Goal: Transaction & Acquisition: Register for event/course

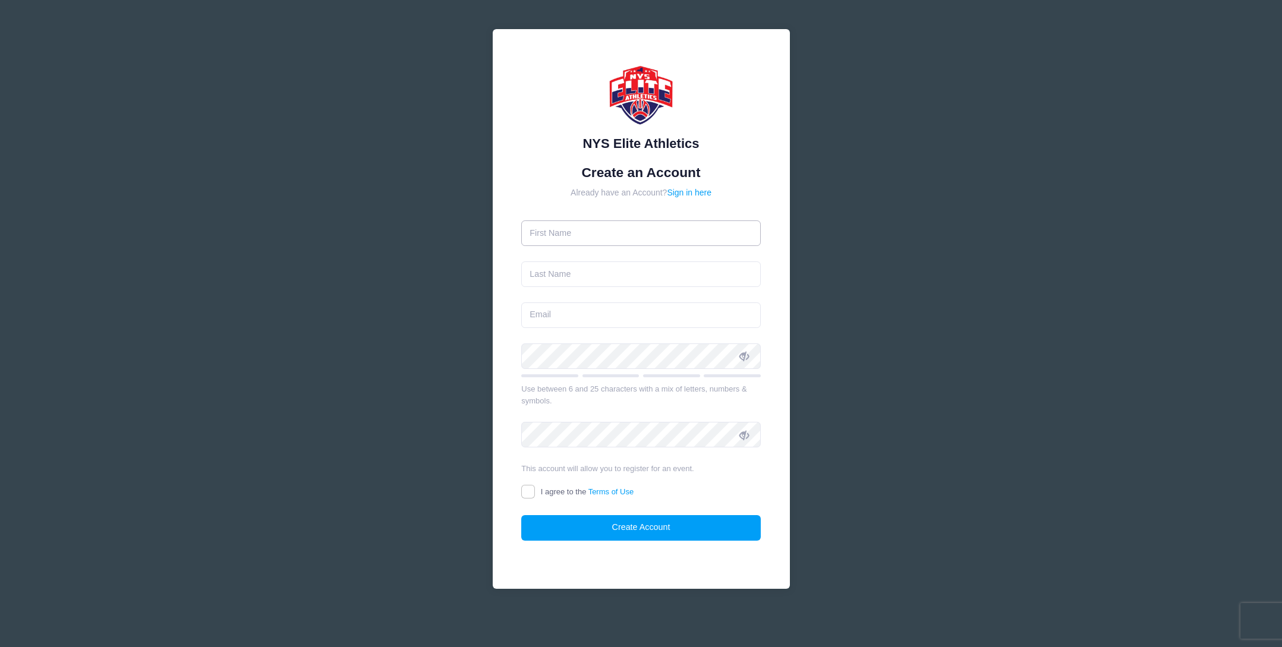
click at [583, 231] on input "text" at bounding box center [640, 233] width 239 height 26
type input "Marcus"
type input "Bliss"
type input "[EMAIL_ADDRESS][DOMAIN_NAME]"
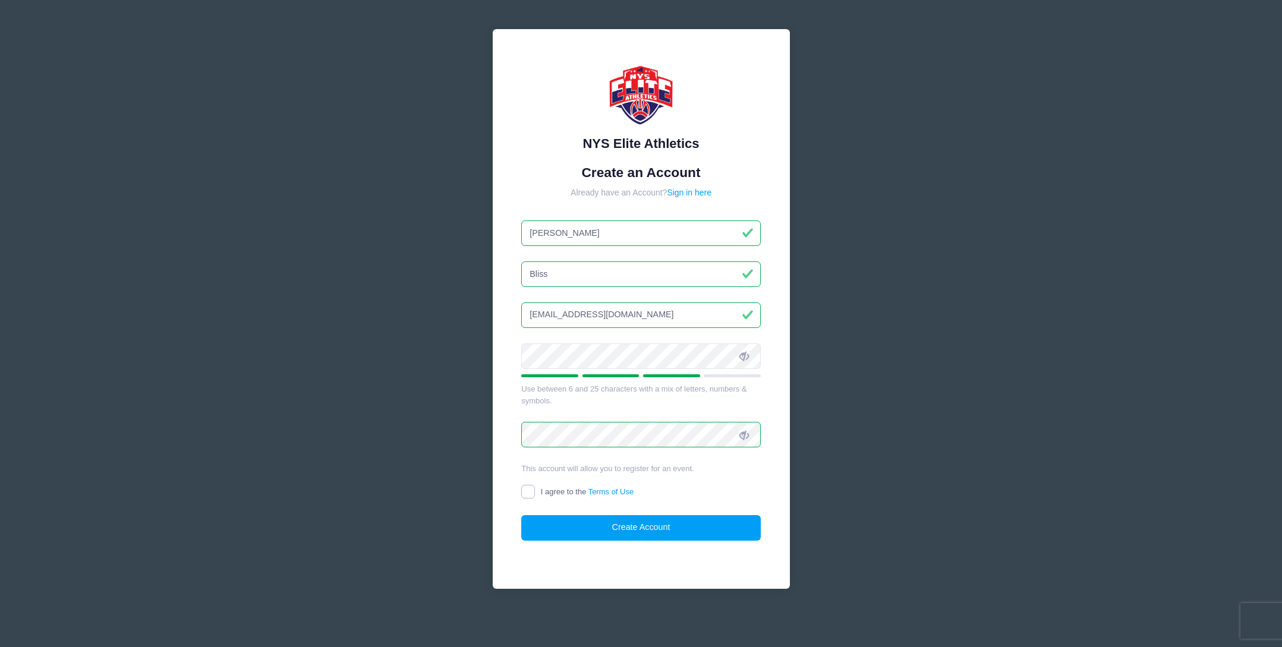
click at [529, 494] on input "I agree to the Terms of Use" at bounding box center [528, 492] width 14 height 14
checkbox input "true"
click at [580, 523] on button "Create Account" at bounding box center [640, 528] width 239 height 26
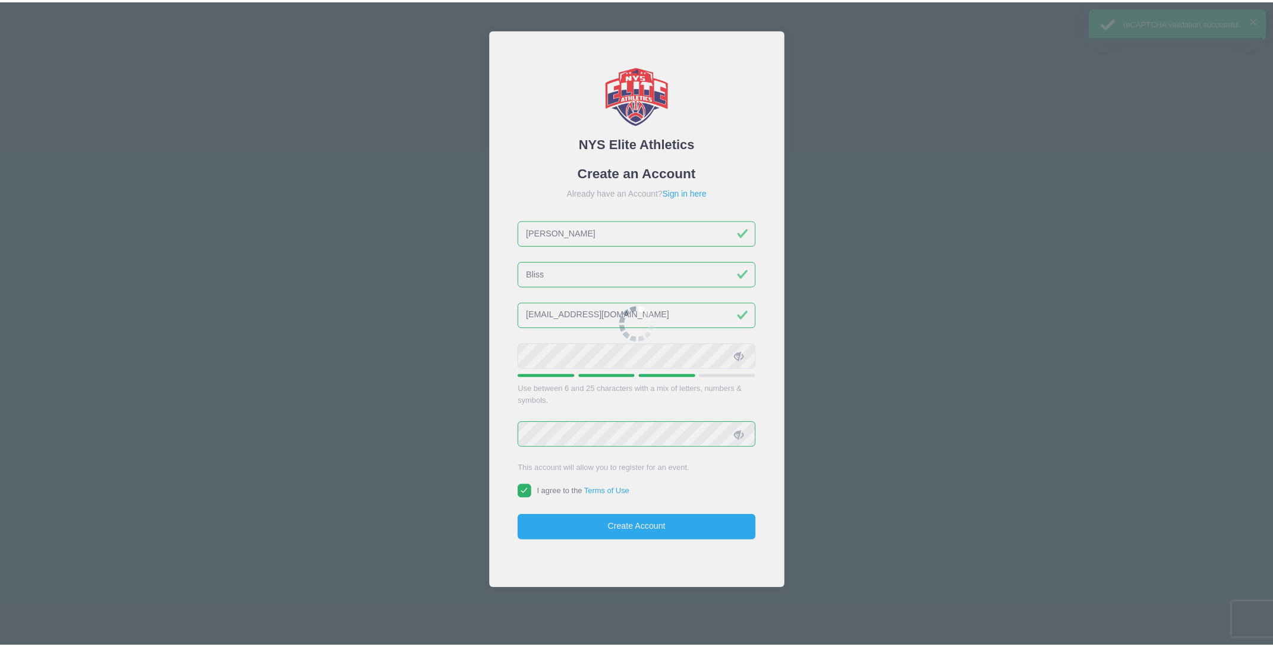
scroll to position [24, 0]
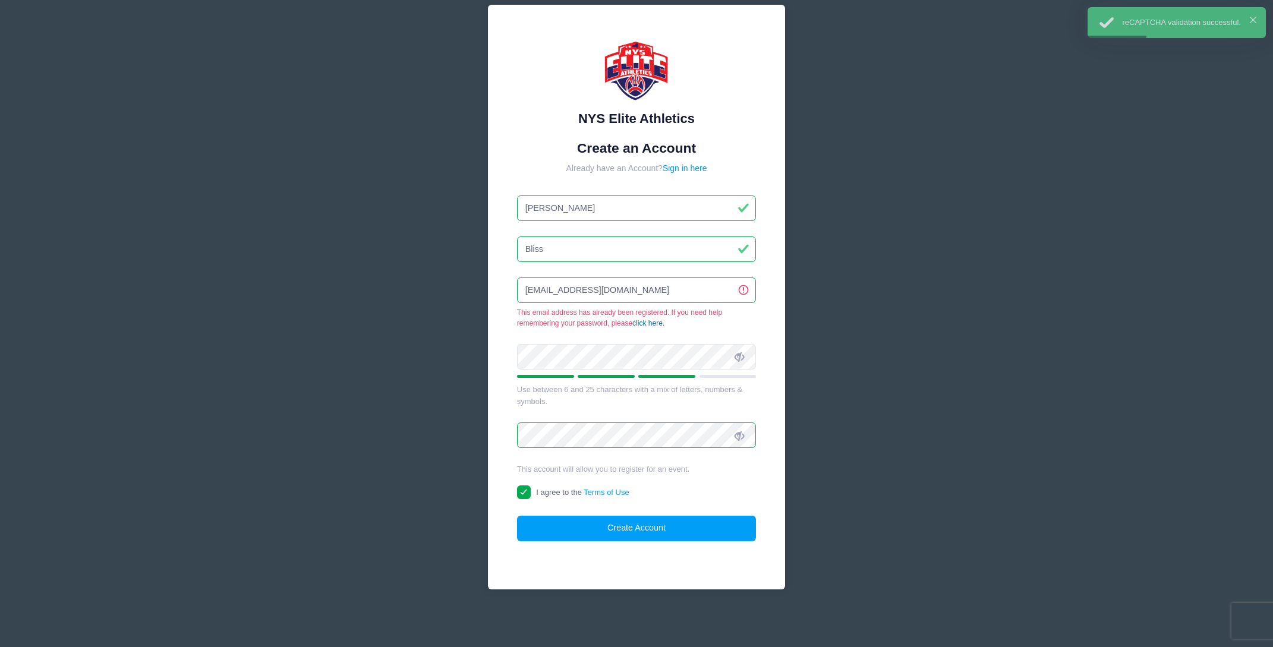
click at [657, 321] on link "click here" at bounding box center [647, 323] width 30 height 8
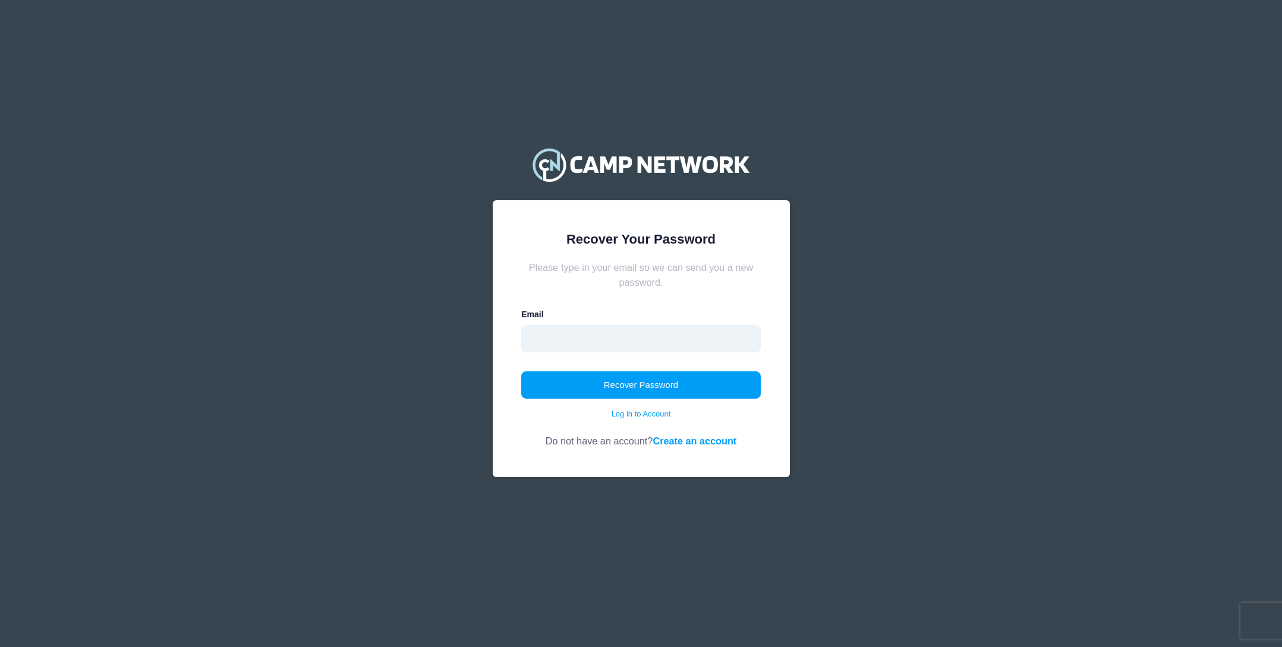
click at [598, 343] on input "email" at bounding box center [640, 338] width 239 height 27
type input "MARCUSBLISS7@GMAIL.COM"
click at [608, 383] on button "Recover Password" at bounding box center [640, 384] width 239 height 27
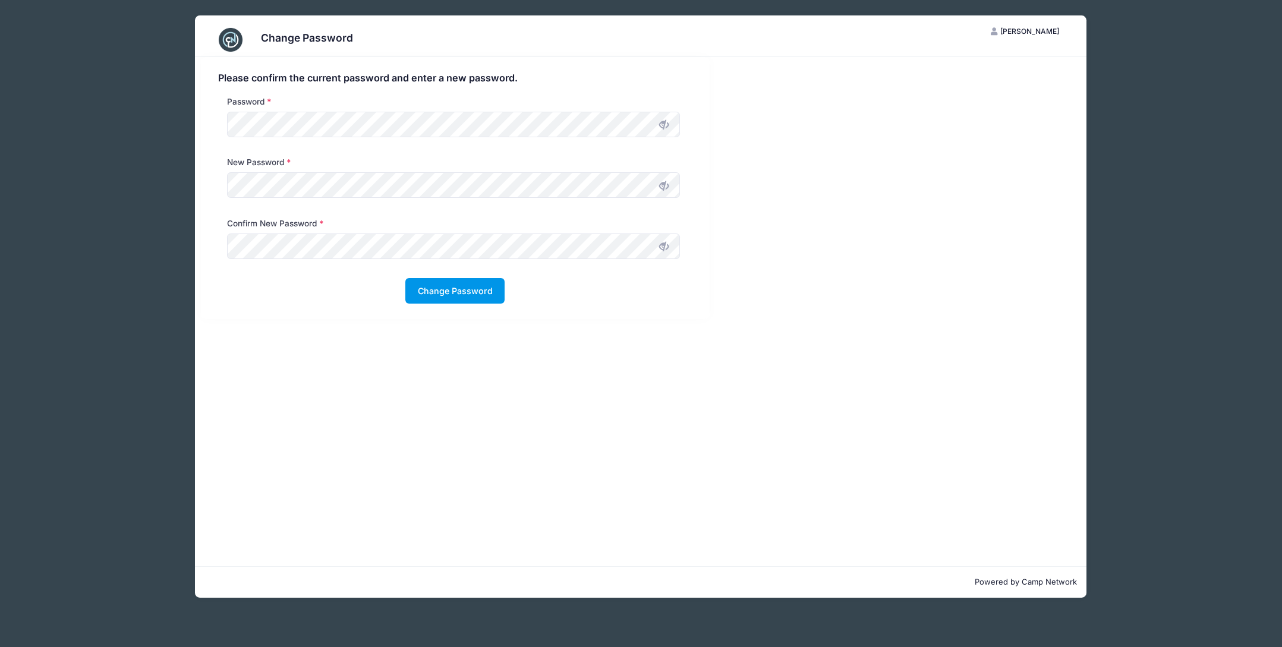
drag, startPoint x: 470, startPoint y: 280, endPoint x: 471, endPoint y: 286, distance: 6.6
click at [470, 281] on button "Change Password" at bounding box center [454, 291] width 99 height 26
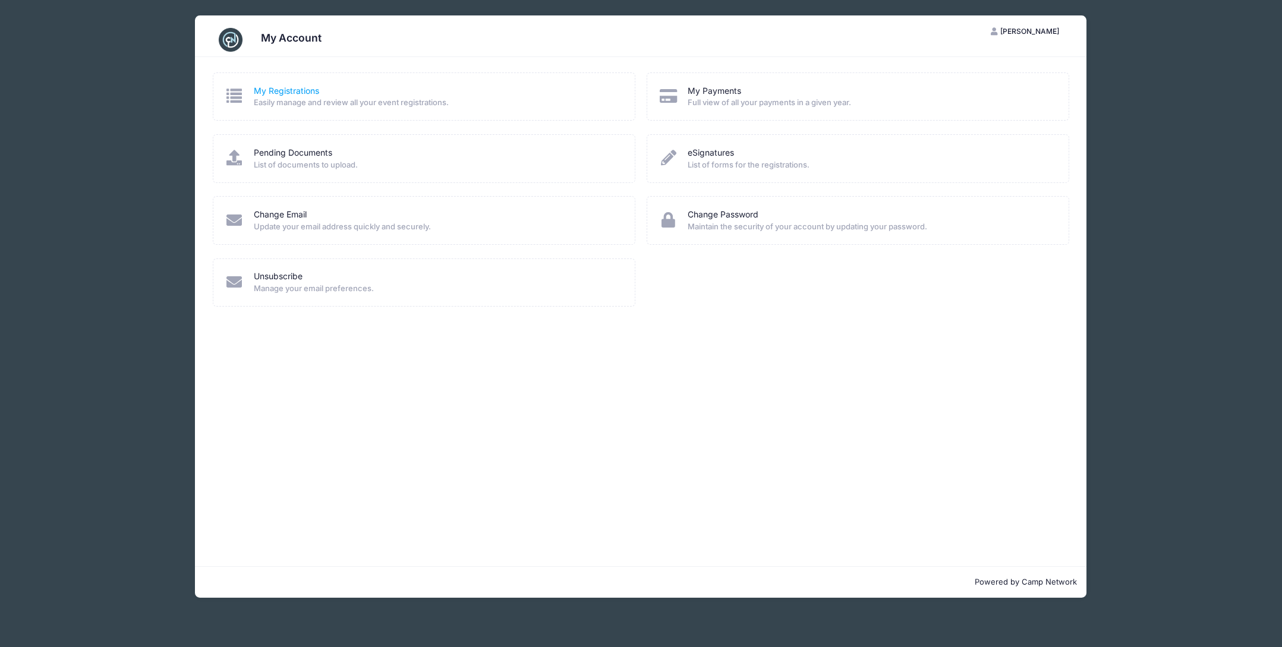
click at [288, 96] on link "My Registrations" at bounding box center [286, 91] width 65 height 12
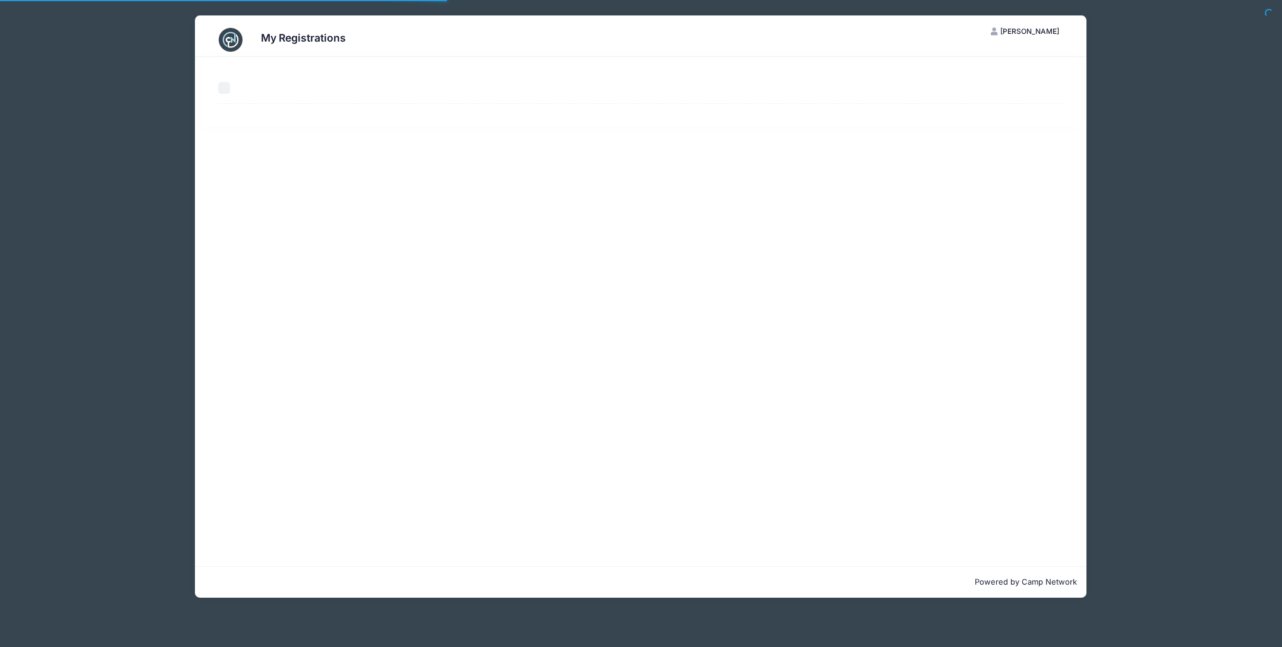
select select "50"
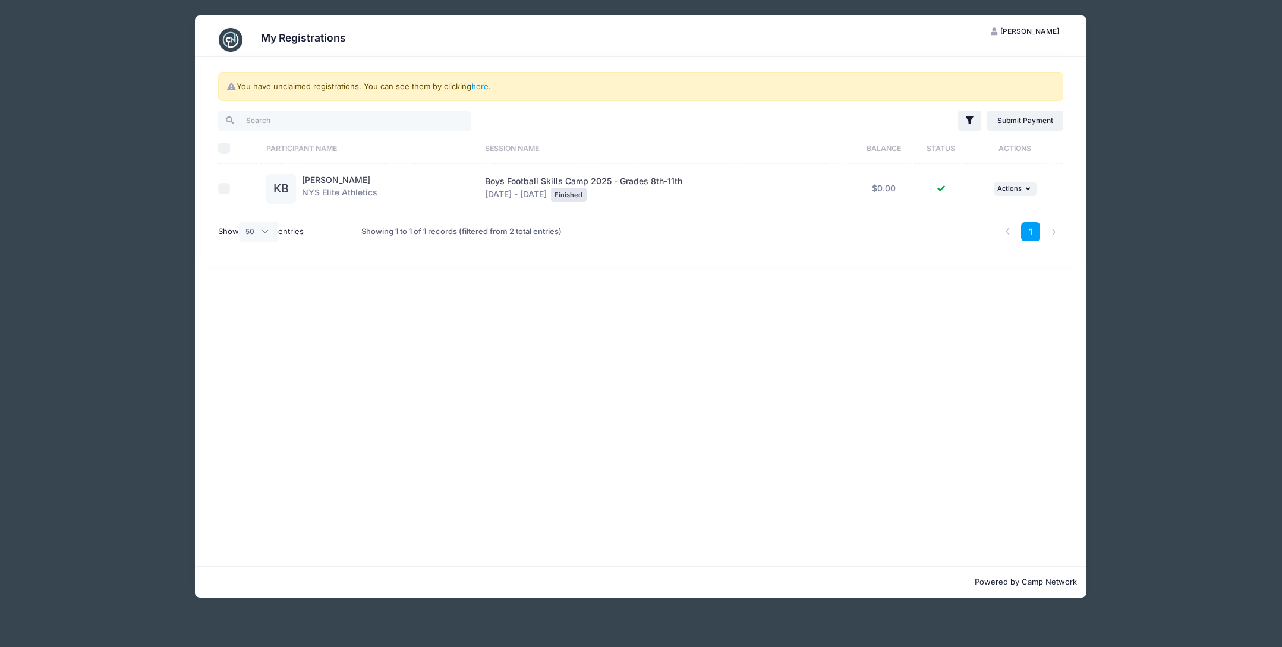
drag, startPoint x: 124, startPoint y: 347, endPoint x: 135, endPoint y: 335, distance: 16.4
click at [125, 346] on div "My Registrations MB Marcus Bliss My Account Logout You have unclaimed registrat…" at bounding box center [641, 306] width 1070 height 613
click at [1047, 29] on span "[PERSON_NAME]" at bounding box center [1029, 31] width 59 height 9
click at [983, 64] on link "My Account" at bounding box center [995, 60] width 137 height 23
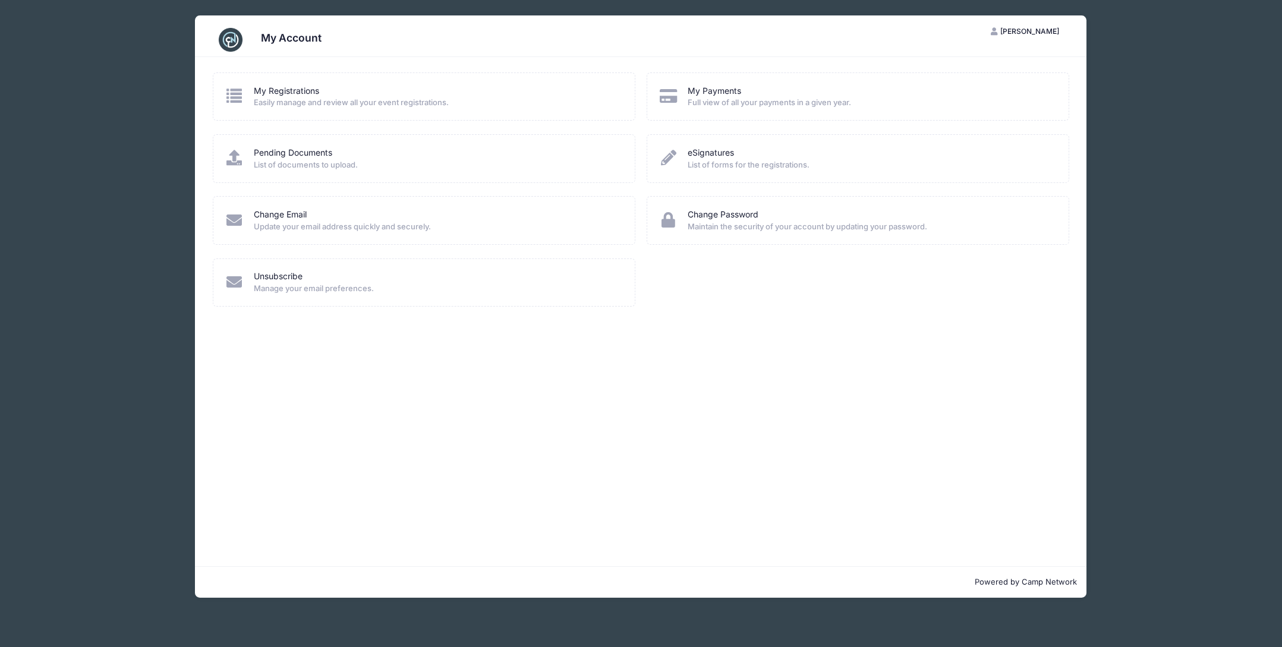
click at [283, 39] on h3 "My Account" at bounding box center [291, 37] width 61 height 12
click at [1040, 20] on div "MB [PERSON_NAME] My Account Logout" at bounding box center [1033, 28] width 106 height 26
click at [1038, 27] on span "[PERSON_NAME]" at bounding box center [1029, 31] width 59 height 9
click at [972, 58] on link "My Account" at bounding box center [995, 60] width 137 height 23
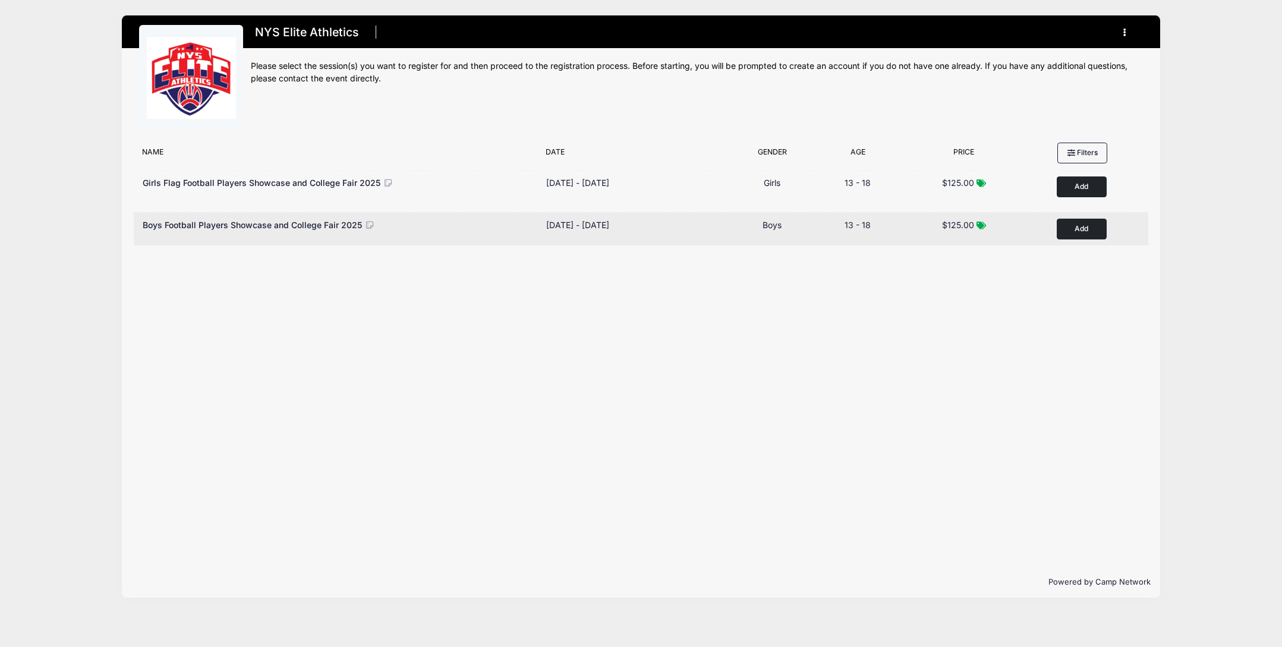
click at [1074, 226] on button "Add to Cart" at bounding box center [1081, 229] width 50 height 21
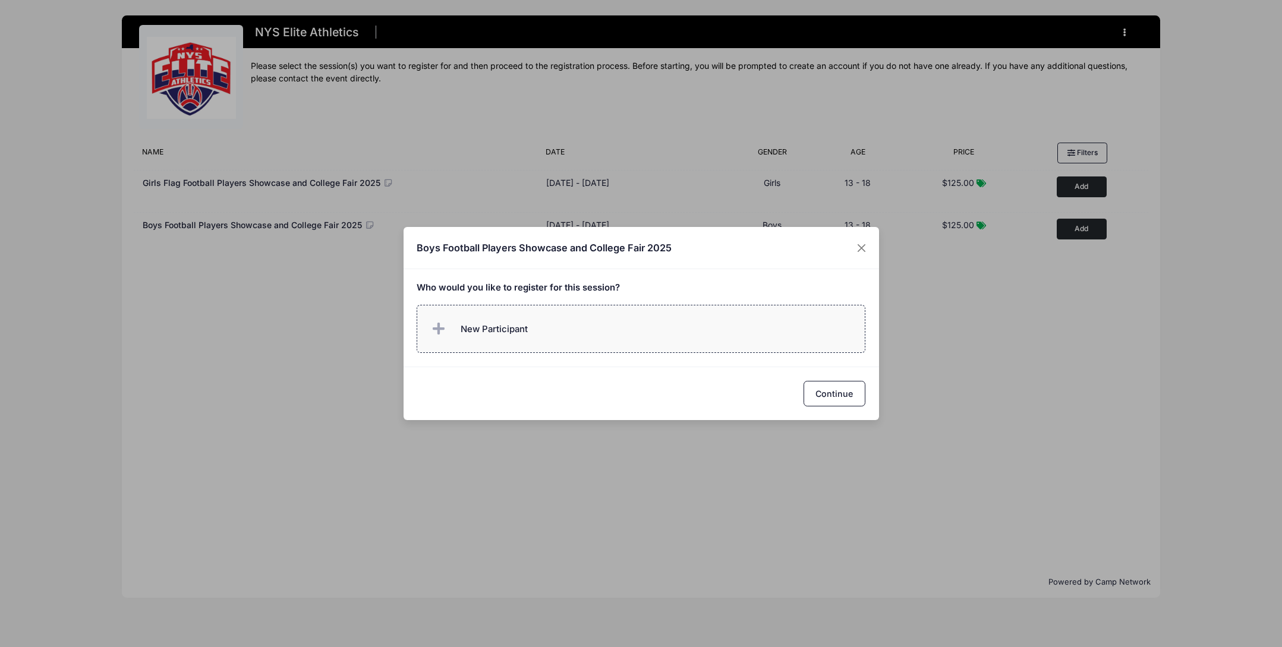
click at [519, 332] on span "New Participant" at bounding box center [493, 329] width 67 height 13
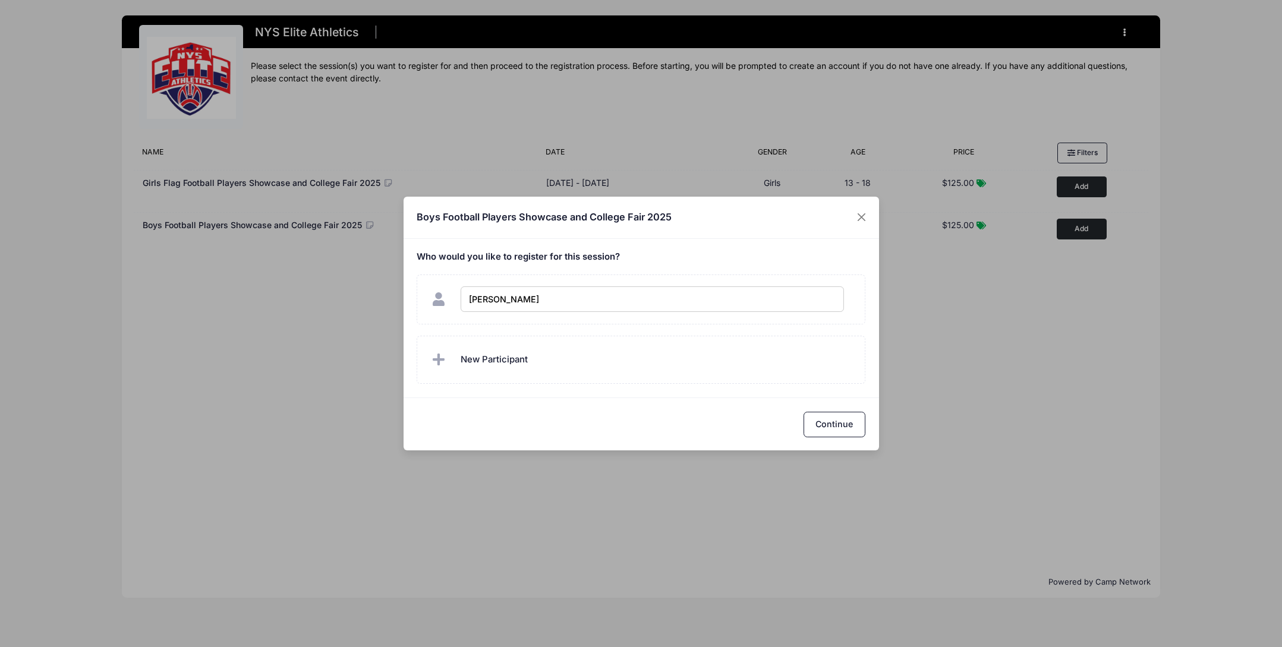
type input "Kadyn Buckner"
checkbox input "true"
click at [828, 425] on button "Continue" at bounding box center [834, 425] width 62 height 26
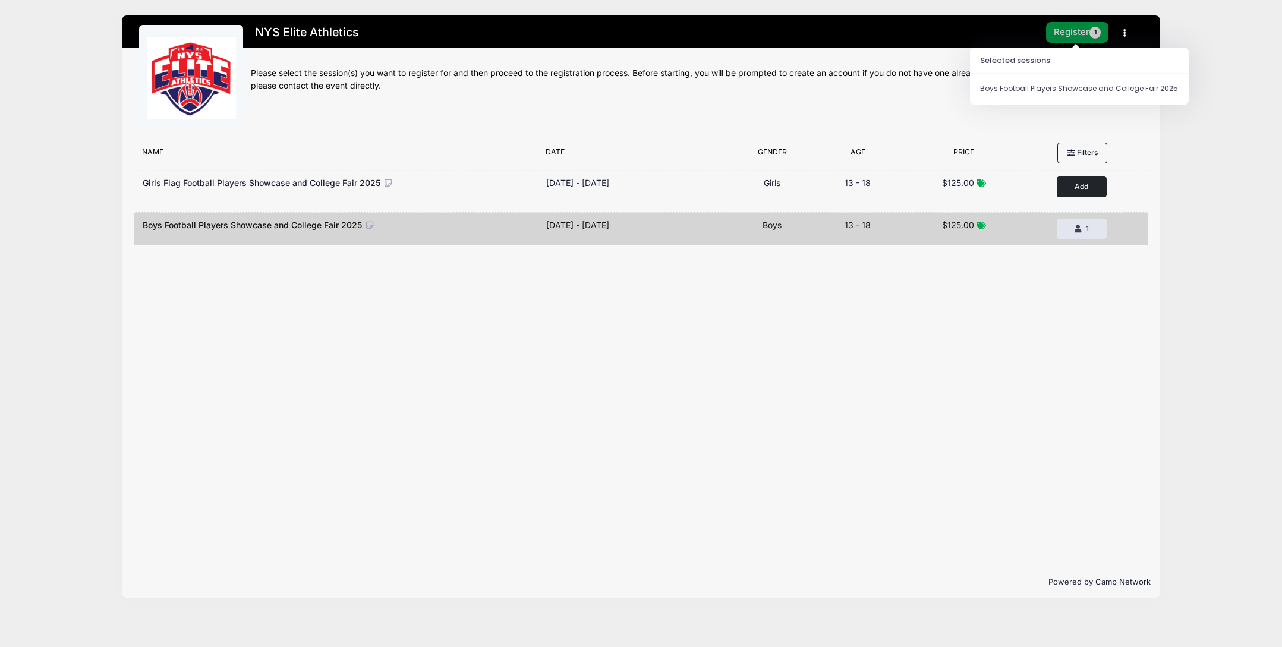
click at [1073, 30] on button "Register 1" at bounding box center [1077, 32] width 63 height 21
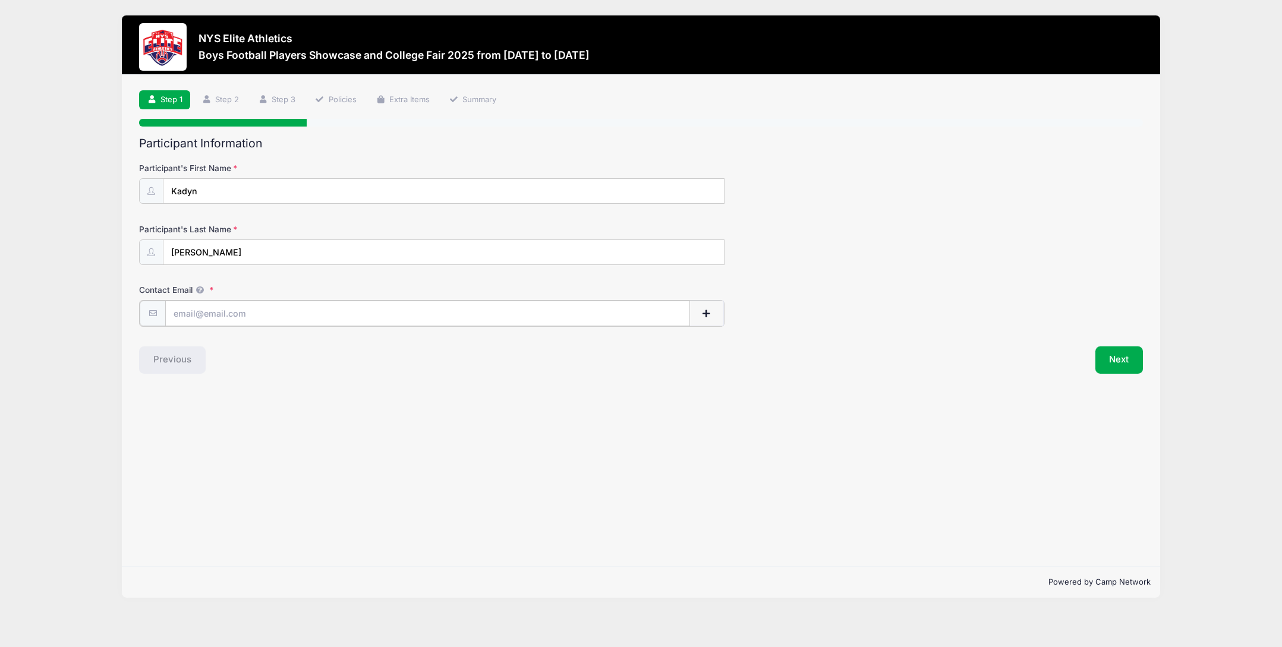
click at [201, 317] on input "Contact Email" at bounding box center [427, 314] width 525 height 26
type input "[EMAIL_ADDRESS][DOMAIN_NAME]"
click at [1118, 359] on button "Next" at bounding box center [1119, 358] width 48 height 27
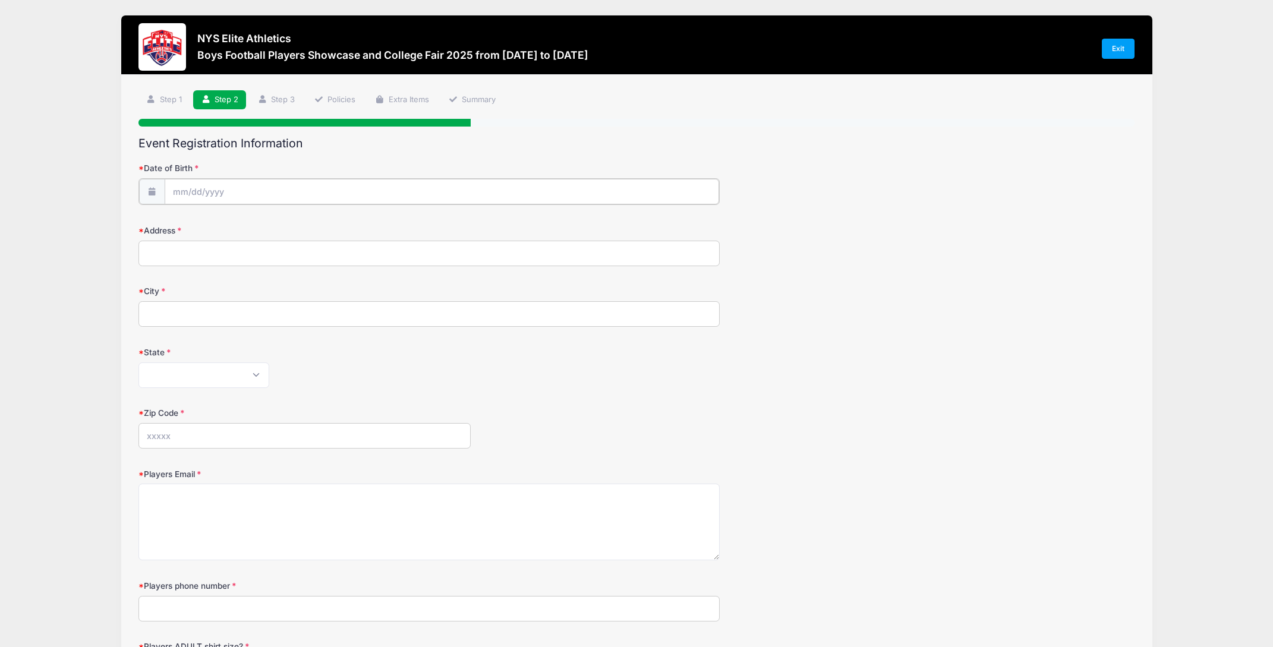
click at [189, 189] on input "Date of Birth" at bounding box center [442, 192] width 554 height 26
click at [204, 188] on input "Date of Birth" at bounding box center [442, 192] width 554 height 26
click at [229, 222] on select "January February March April May June July August September October November De…" at bounding box center [226, 223] width 53 height 15
select select "5"
click at [200, 216] on select "January February March April May June July August September October November De…" at bounding box center [226, 223] width 53 height 15
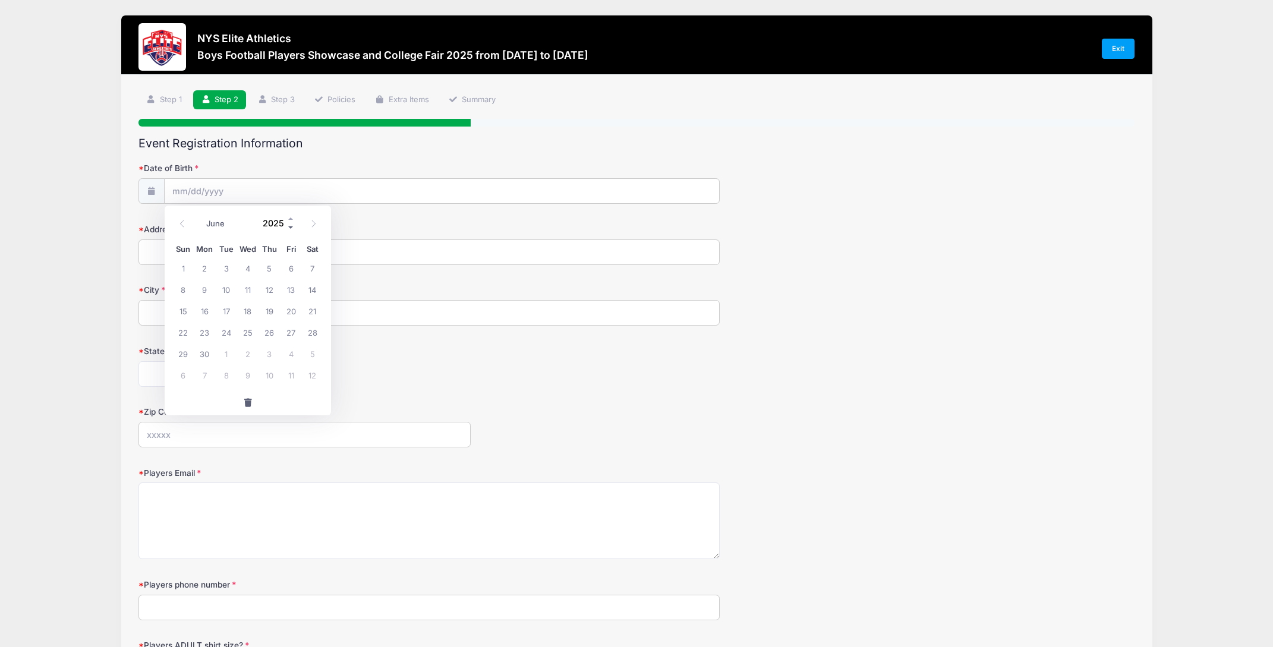
click at [291, 225] on span at bounding box center [291, 227] width 8 height 9
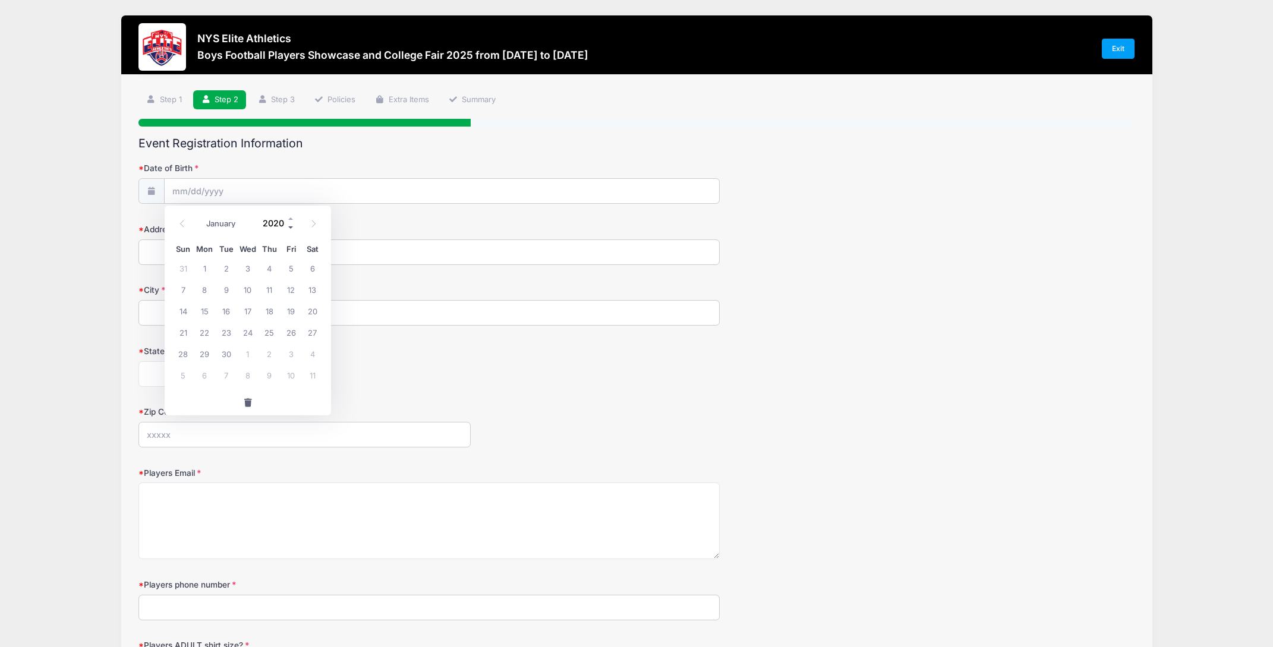
click at [291, 225] on span at bounding box center [291, 227] width 8 height 9
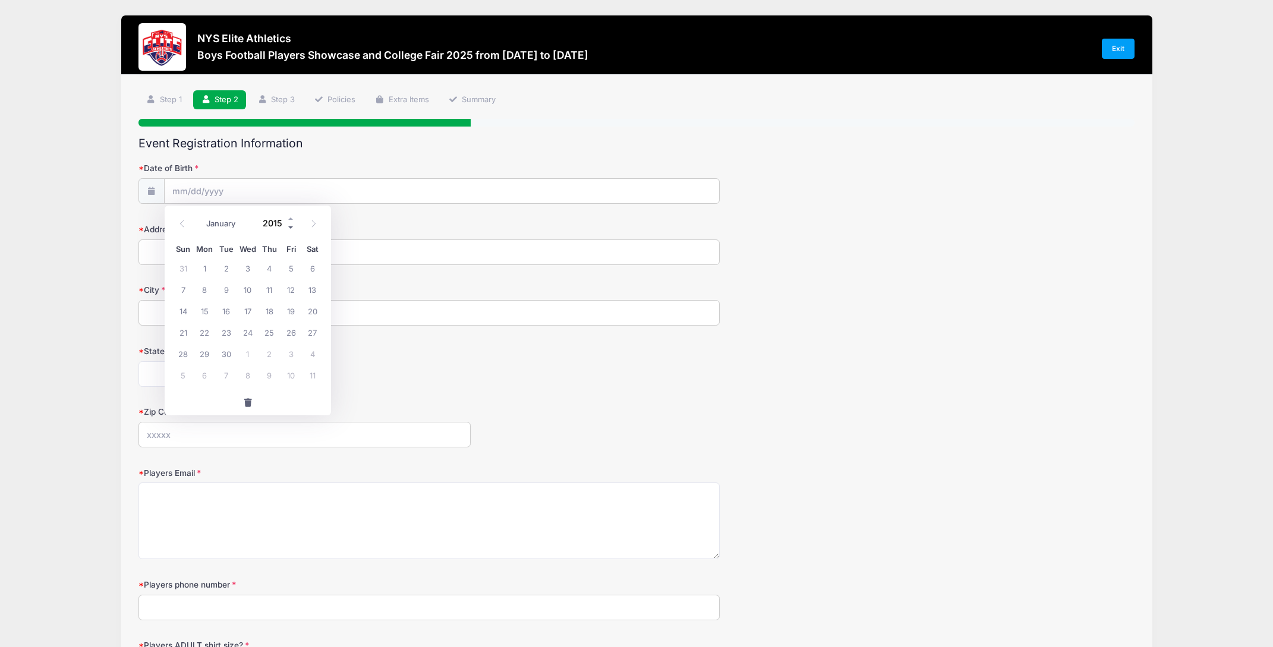
click at [291, 225] on span at bounding box center [291, 227] width 8 height 9
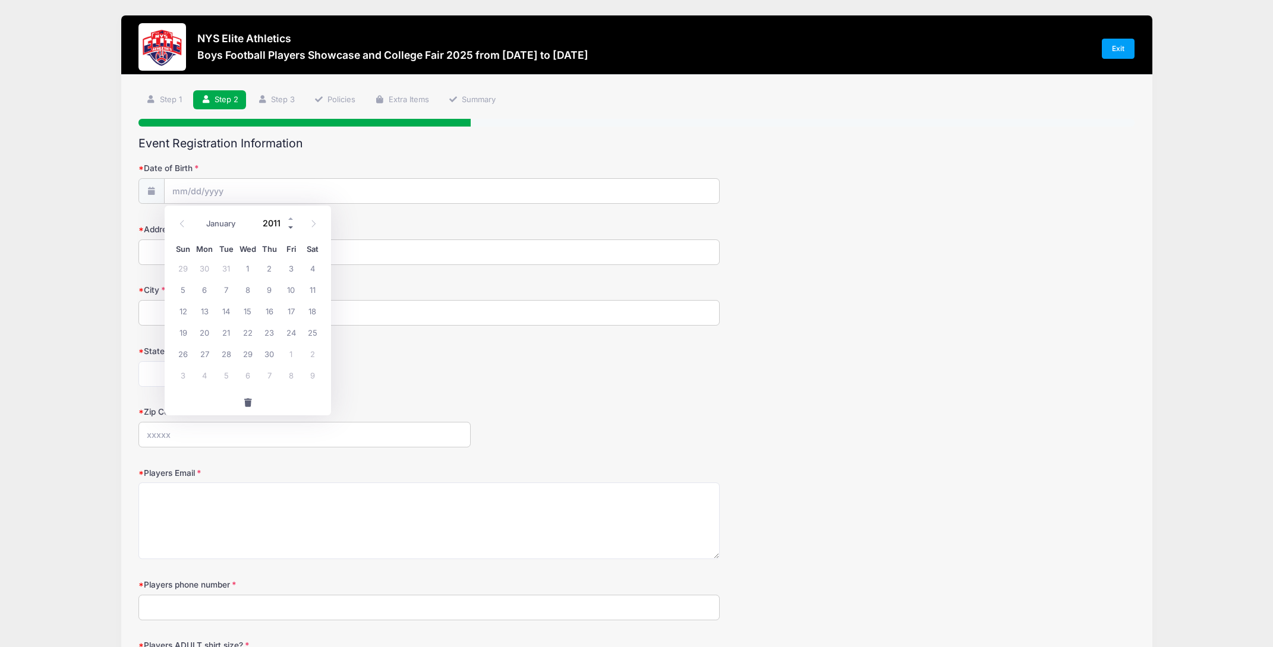
type input "2010"
click at [185, 331] on span "20" at bounding box center [182, 331] width 21 height 21
type input "06/20/2010"
click at [196, 255] on input "Address" at bounding box center [428, 252] width 581 height 26
type input "300 Versailles Road"
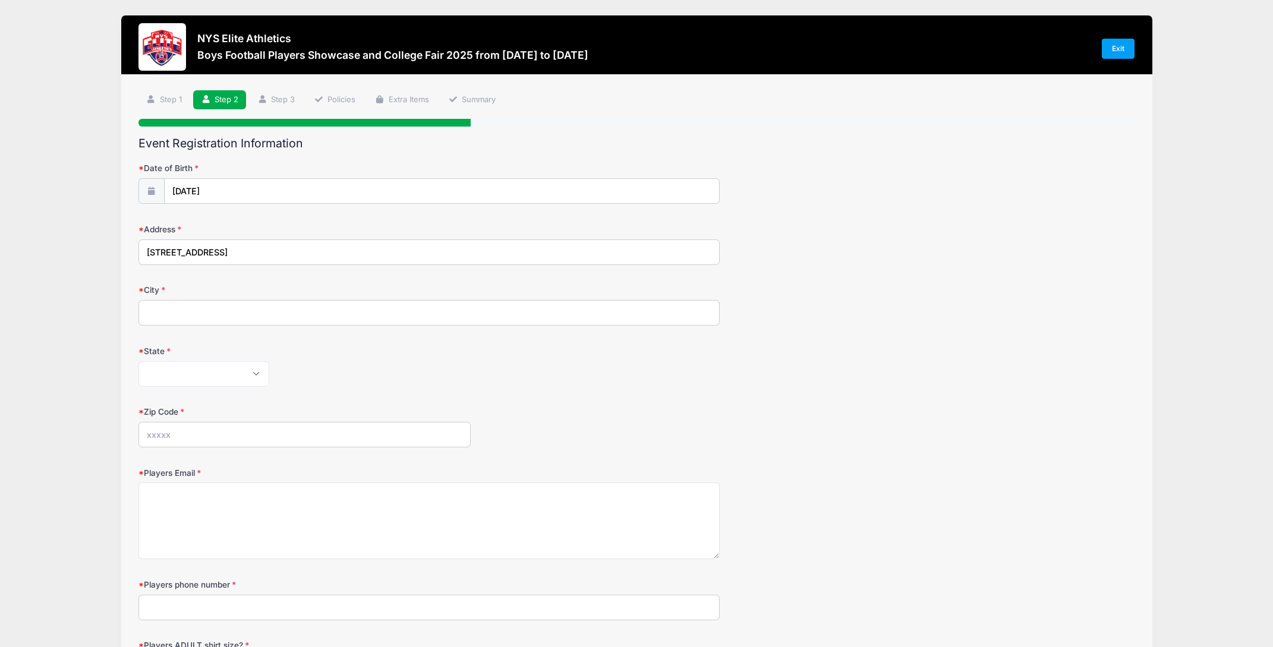
type input "ROCHESTER"
select select "NY"
type input "14621"
type input "5857389005"
type input "MARCUSBLISS7@GMAIL.COM"
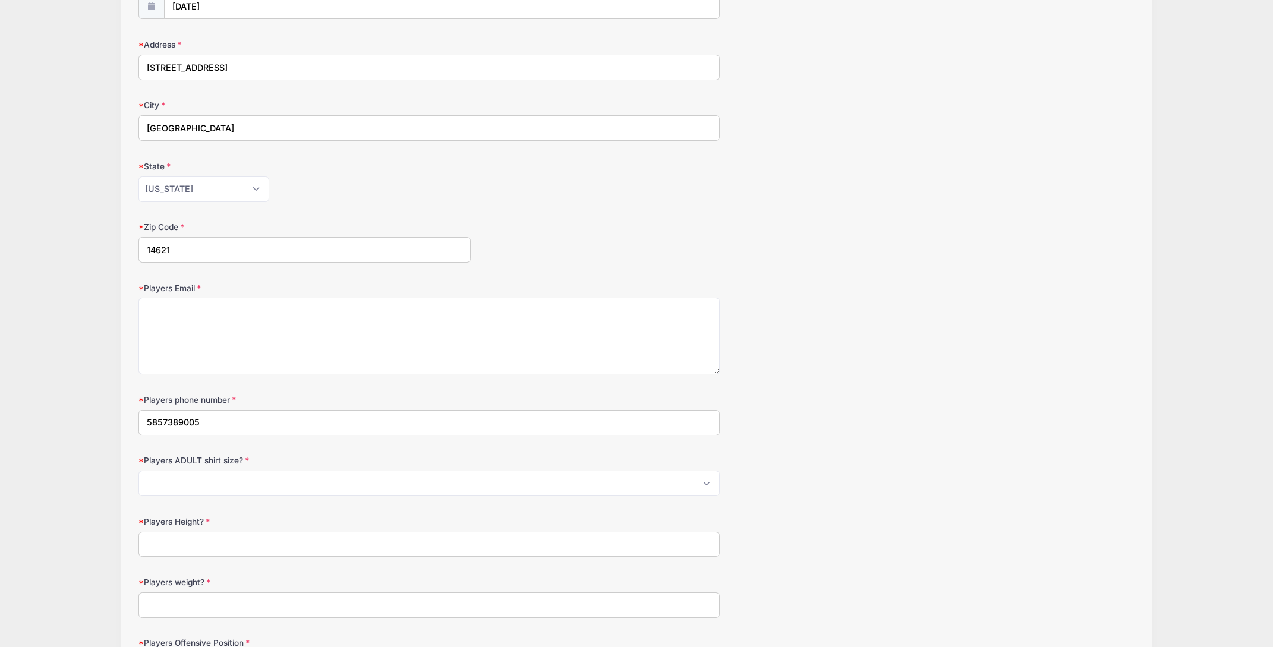
scroll to position [177, 0]
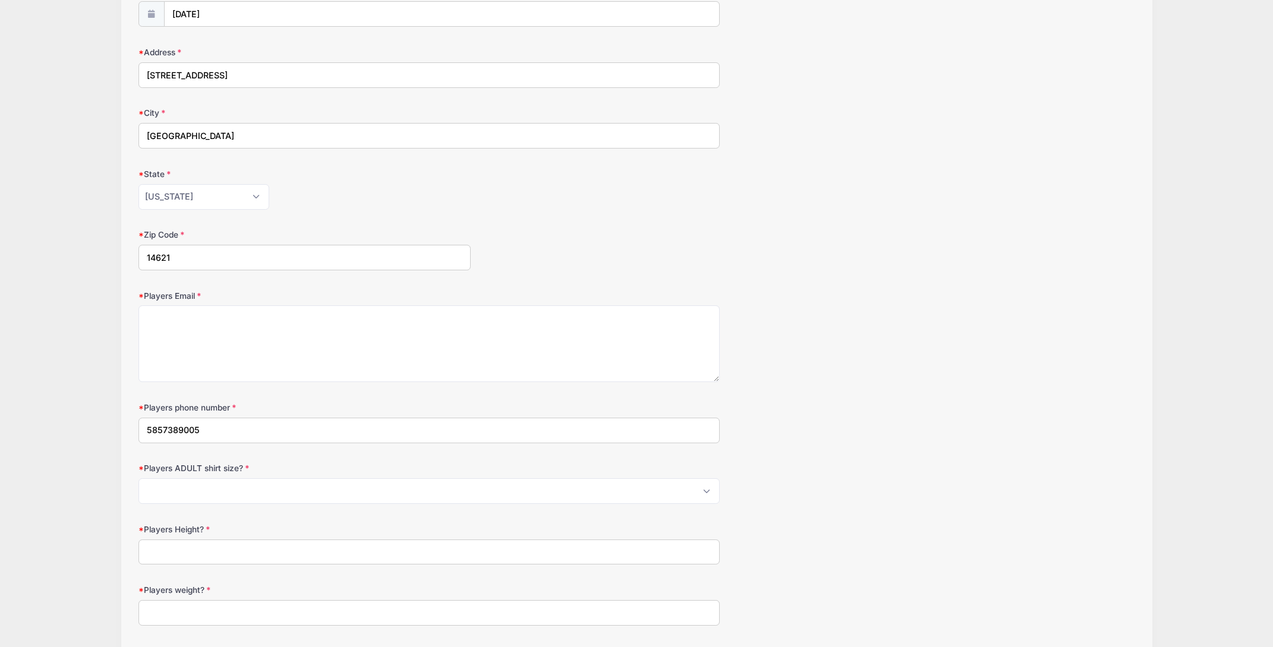
click at [204, 436] on input "5857389005" at bounding box center [428, 431] width 581 height 26
type input "5"
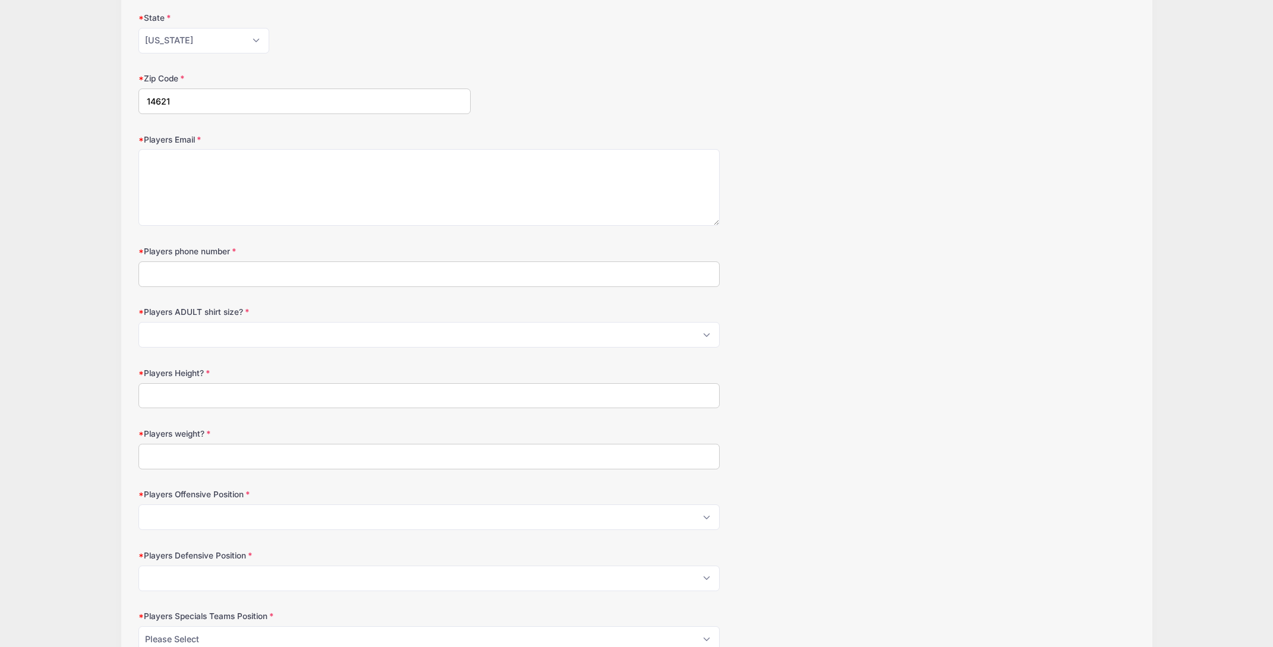
scroll to position [355, 0]
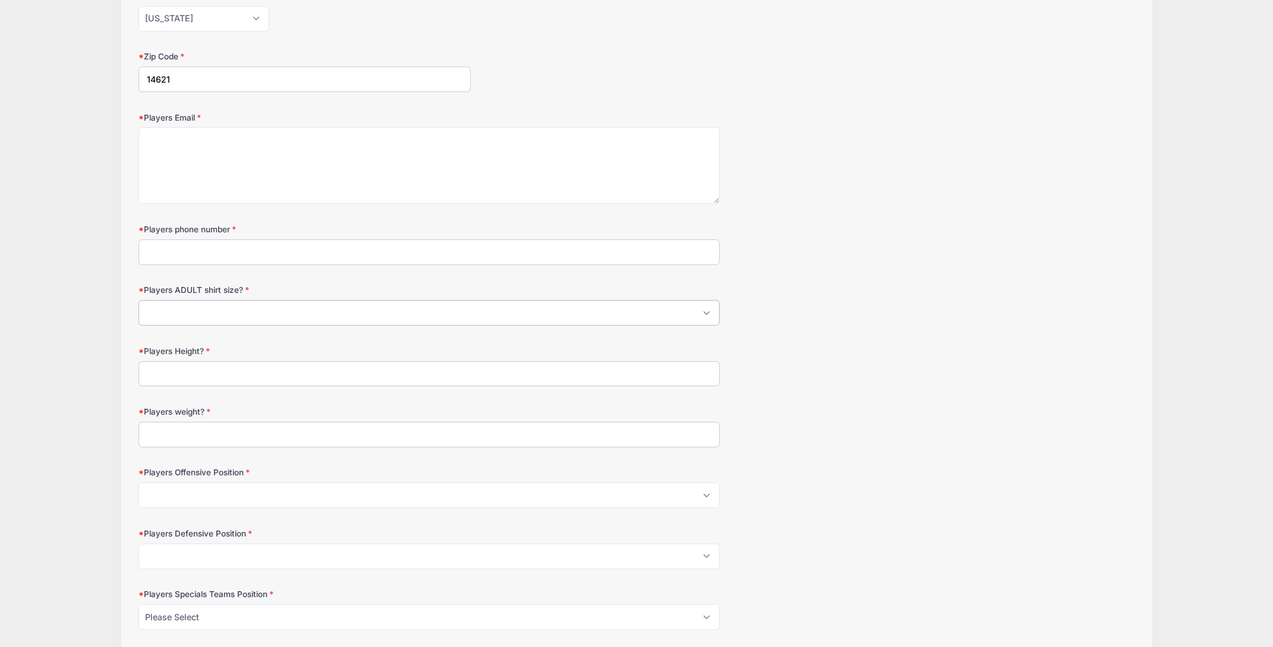
click at [167, 312] on select "Please Select S M L XL 2XL 3XL 4XL" at bounding box center [428, 313] width 581 height 26
select select "M"
click at [138, 300] on select "Please Select S M L XL 2XL 3XL 4XL" at bounding box center [428, 313] width 581 height 26
click at [207, 378] on input "Players Height?" at bounding box center [428, 374] width 581 height 26
type input "5'9"
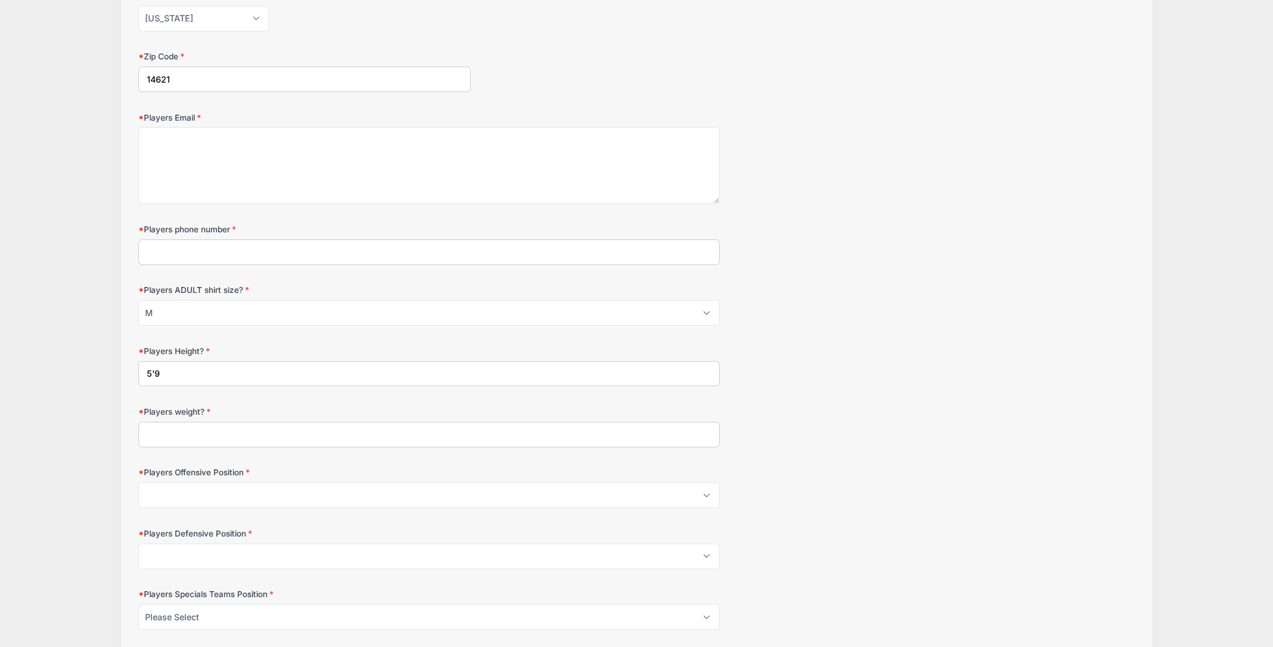
click at [250, 439] on input "Players weight?" at bounding box center [428, 435] width 581 height 26
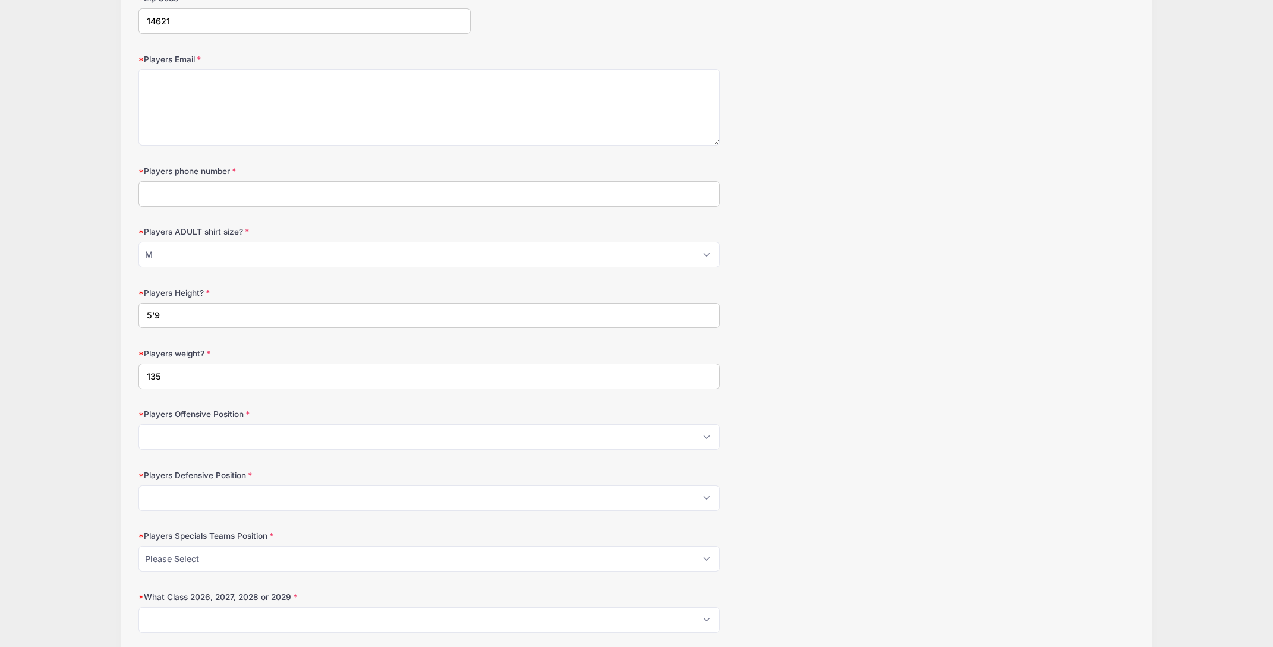
scroll to position [414, 0]
type input "135"
click at [216, 436] on select "Please Select OL Center QB RB FB HB WR TE Athlete Kicker" at bounding box center [428, 437] width 581 height 26
select select "RB"
click at [138, 424] on select "Please Select OL Center QB RB FB HB WR TE Athlete Kicker" at bounding box center [428, 437] width 581 height 26
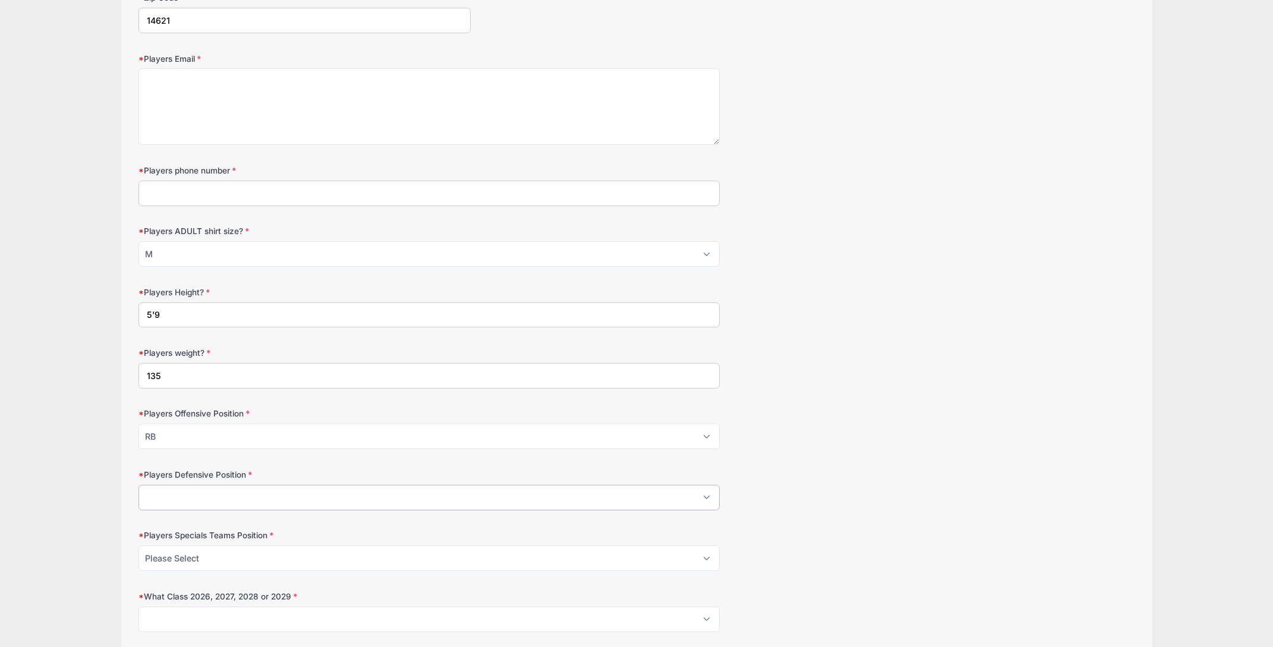
click at [276, 504] on select "Please Select DL DE ILB OLB SS FS CB Punter" at bounding box center [428, 498] width 581 height 26
select select "FS"
click at [138, 485] on select "Please Select DL DE ILB OLB SS FS CB Punter" at bounding box center [428, 498] width 581 height 26
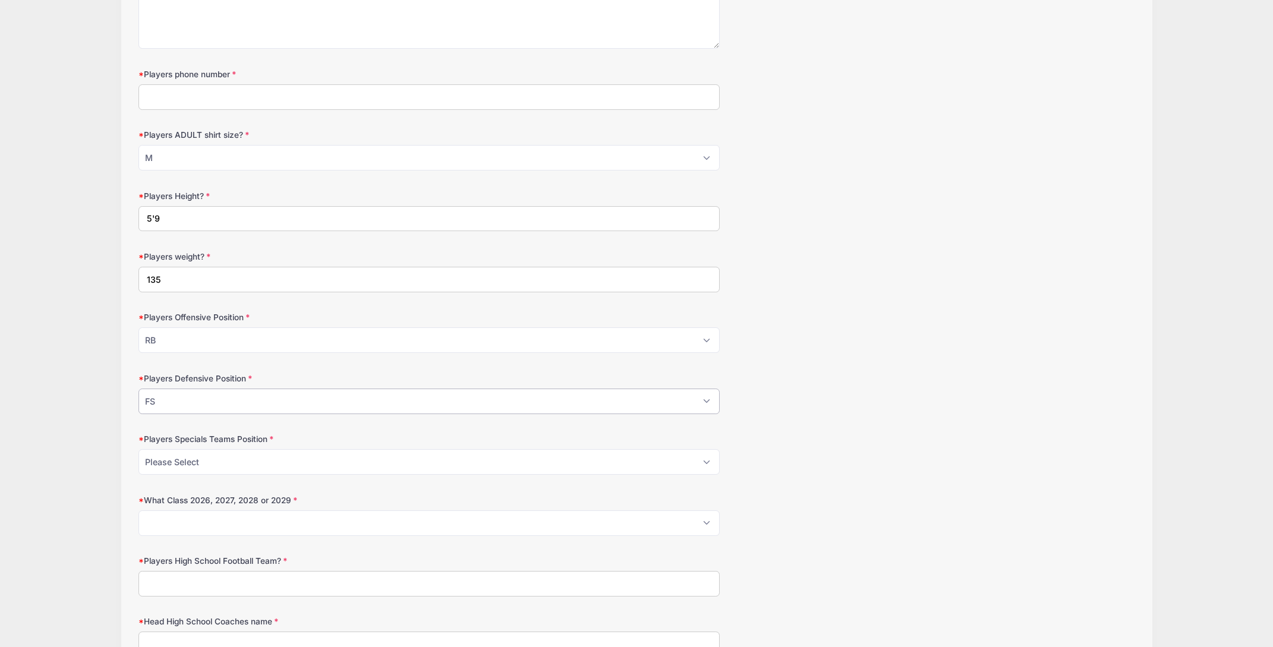
scroll to position [531, 0]
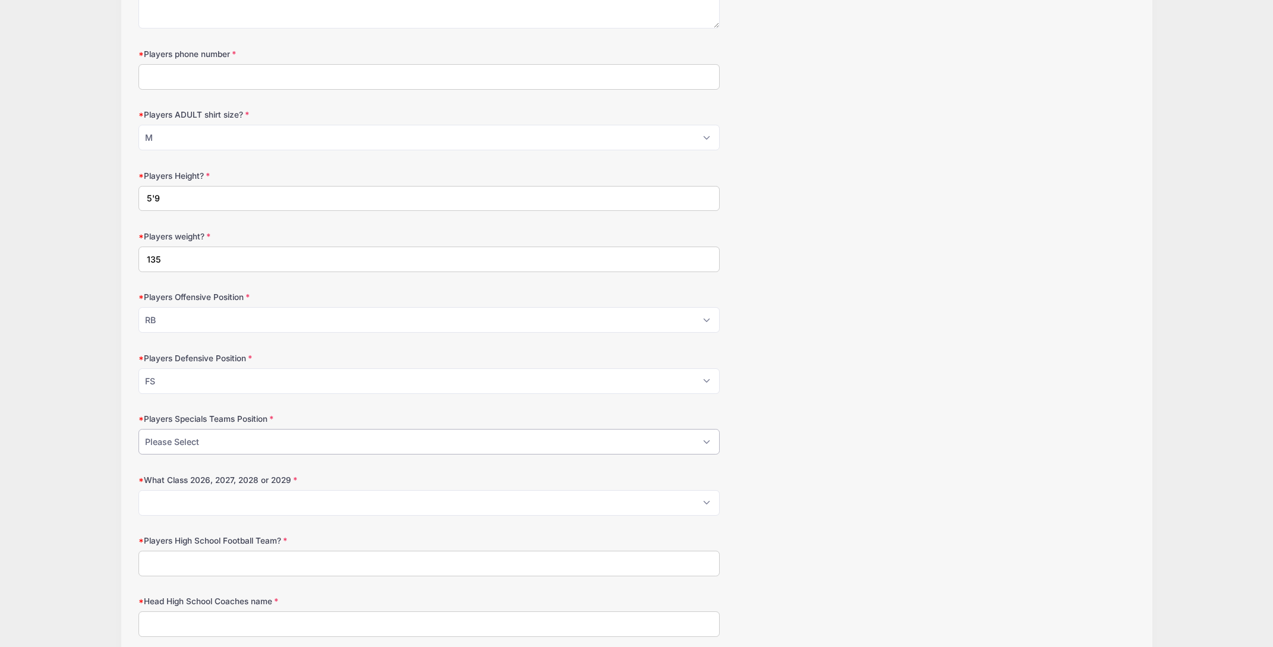
click at [667, 444] on select "Please Select P K PandK LS Returner NA" at bounding box center [428, 442] width 581 height 26
select select "Returner"
click at [138, 429] on select "Please Select P K PandK LS Returner NA" at bounding box center [428, 442] width 581 height 26
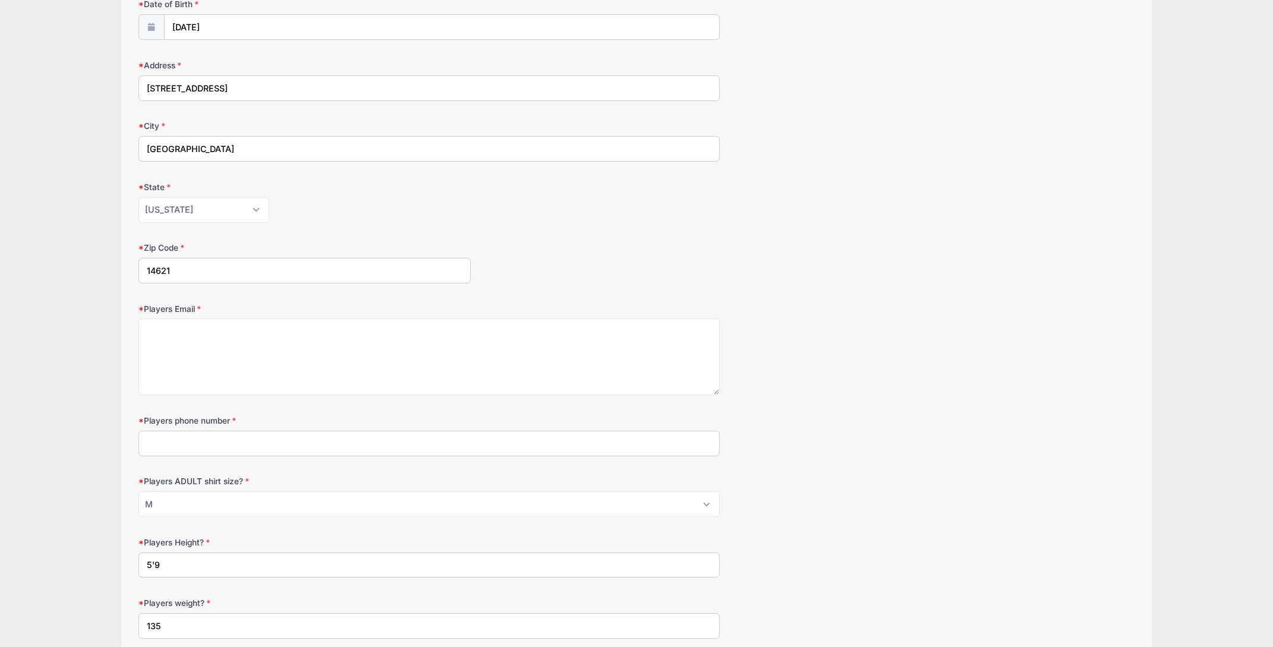
scroll to position [172, 0]
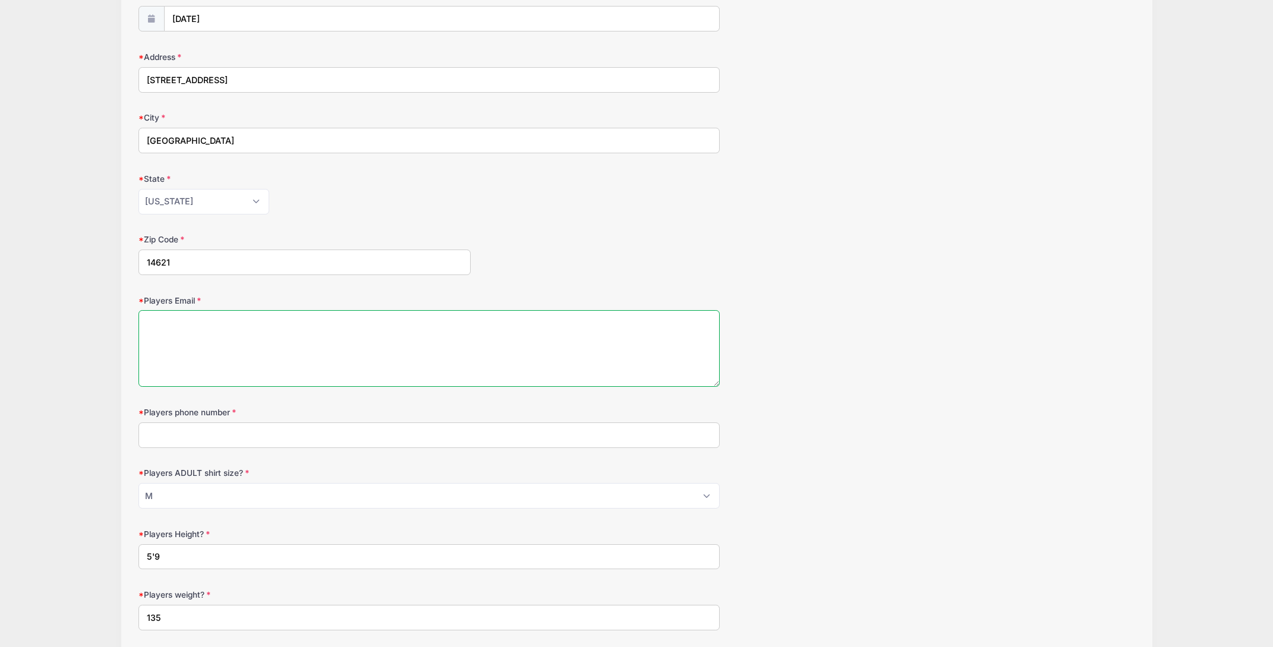
click at [188, 358] on textarea "Players Email" at bounding box center [428, 348] width 581 height 77
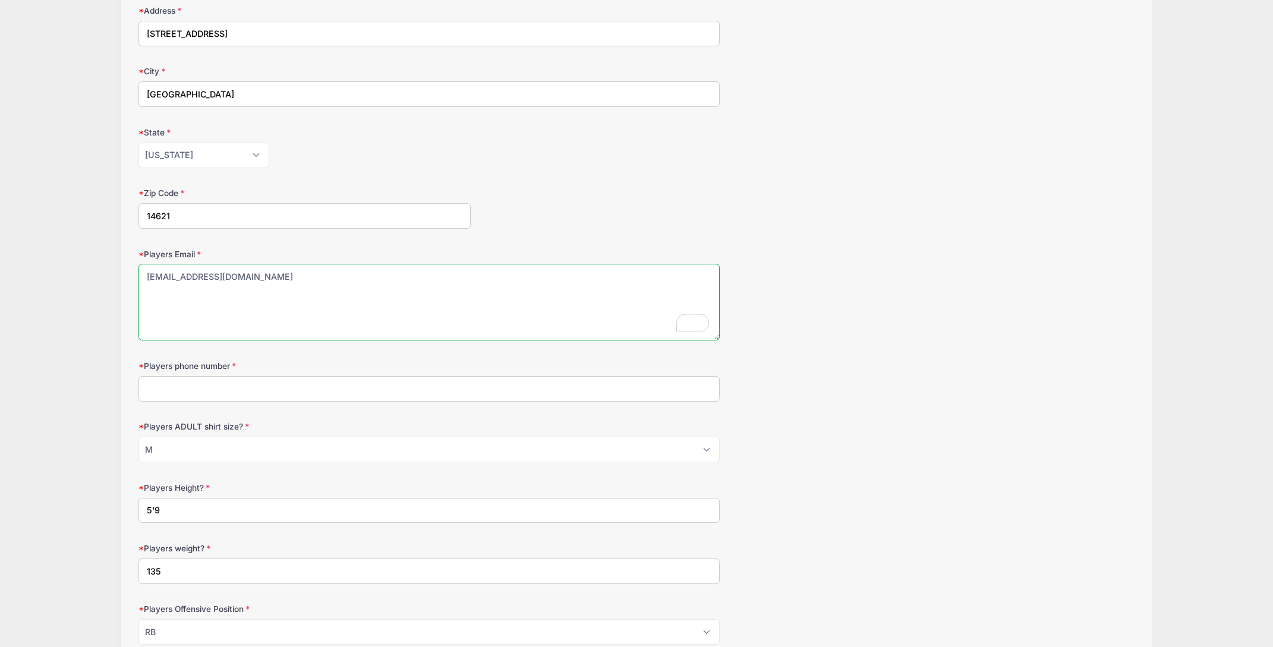
scroll to position [225, 0]
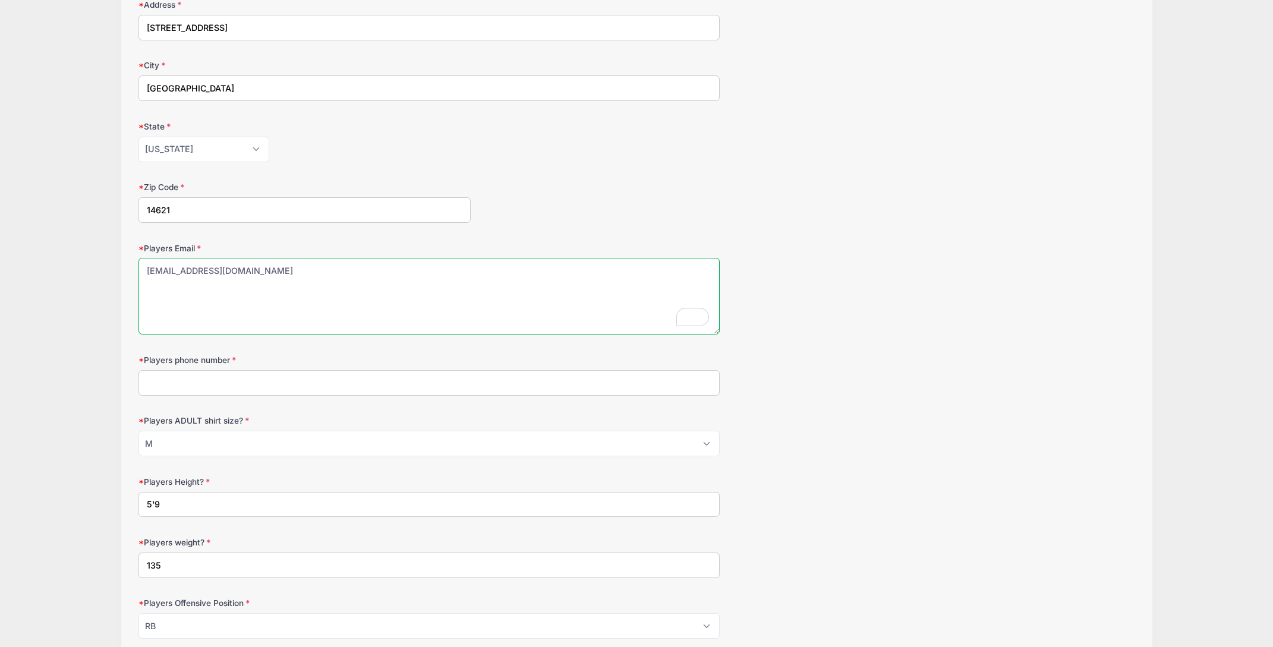
type textarea "[EMAIL_ADDRESS][DOMAIN_NAME]"
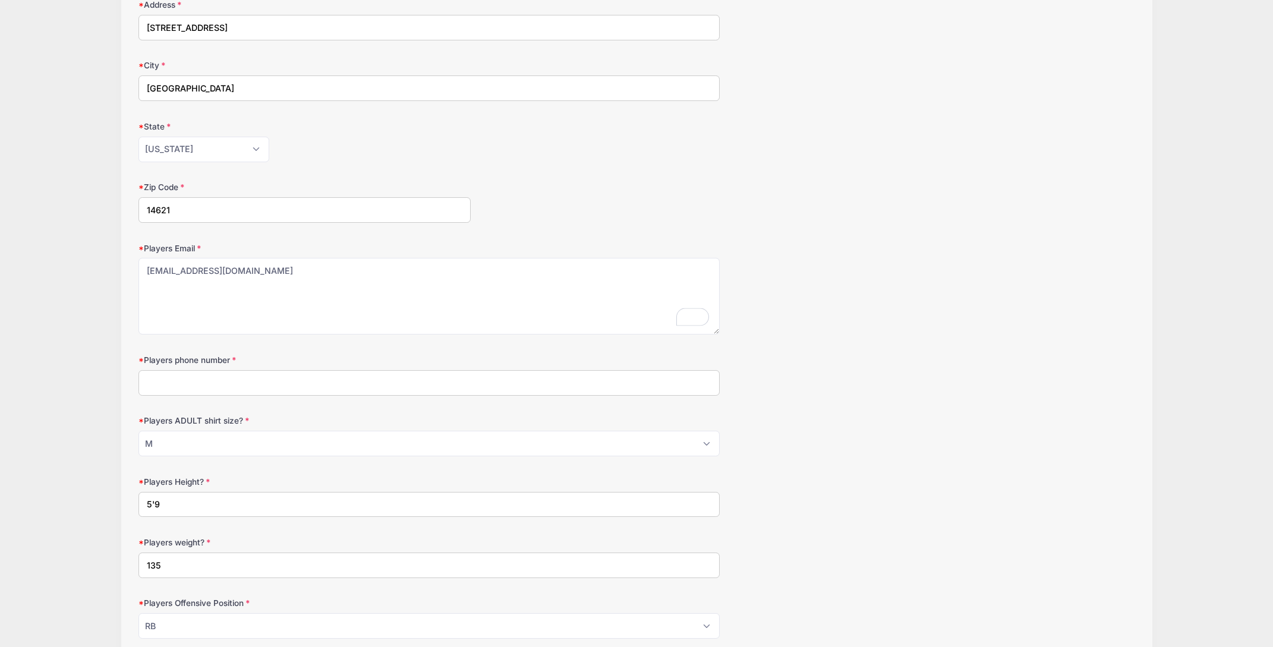
click at [174, 388] on input "Players phone number" at bounding box center [428, 383] width 581 height 26
type input "5857389005"
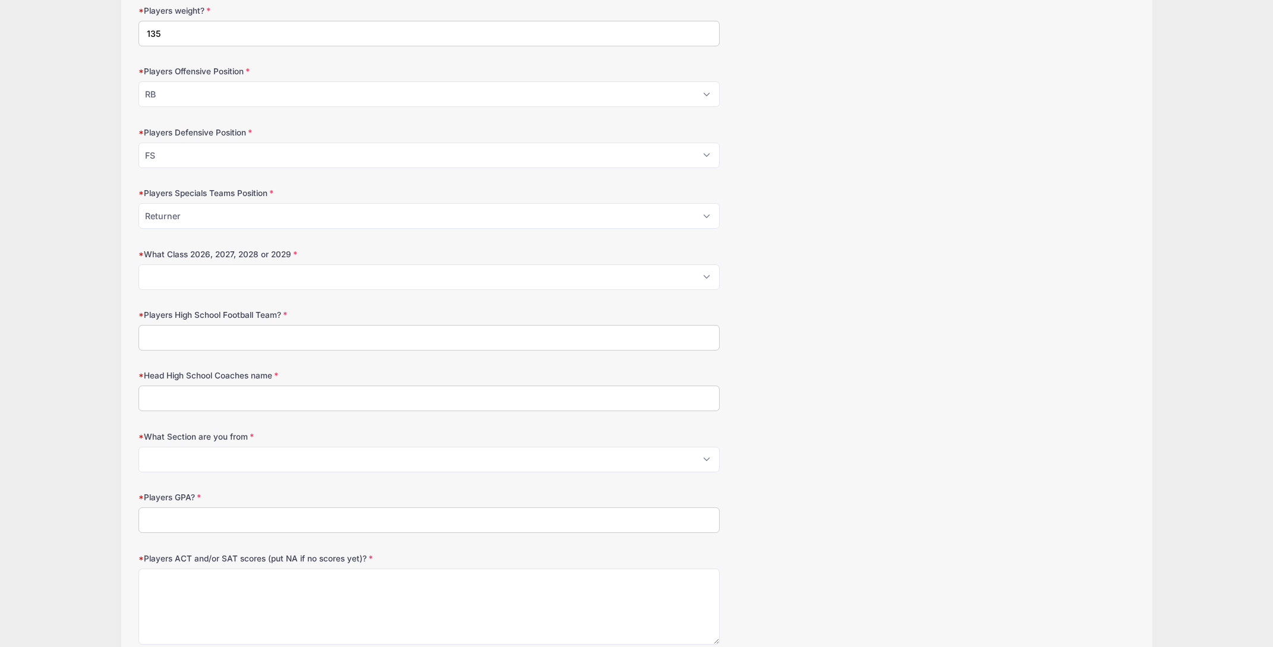
scroll to position [757, 0]
click at [700, 280] on select "Please Select 2026 2027 2028 2029" at bounding box center [428, 277] width 581 height 26
select select "2028"
click at [138, 264] on select "Please Select 2026 2027 2028 2029" at bounding box center [428, 277] width 581 height 26
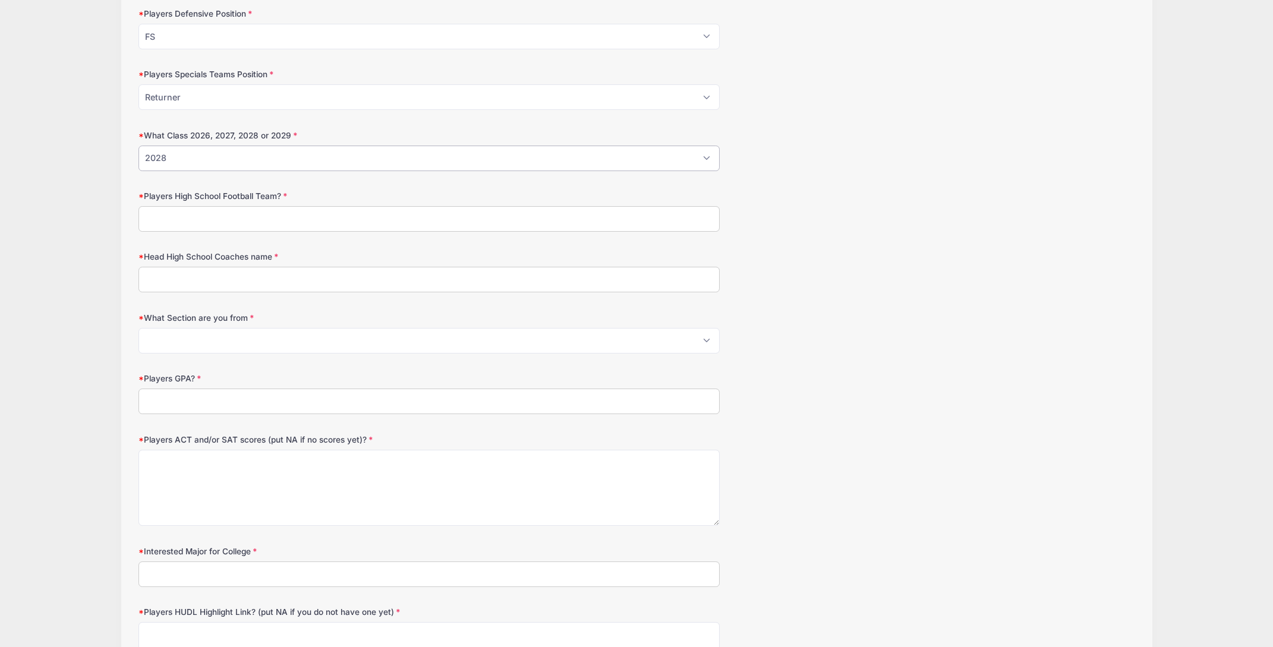
scroll to position [876, 0]
drag, startPoint x: 692, startPoint y: 222, endPoint x: 681, endPoint y: 223, distance: 10.7
click at [691, 222] on input "Players High School Football Team?" at bounding box center [428, 219] width 581 height 26
type input "Brighton Bruins"
click at [197, 280] on input "Head High School Coaches name" at bounding box center [428, 279] width 581 height 26
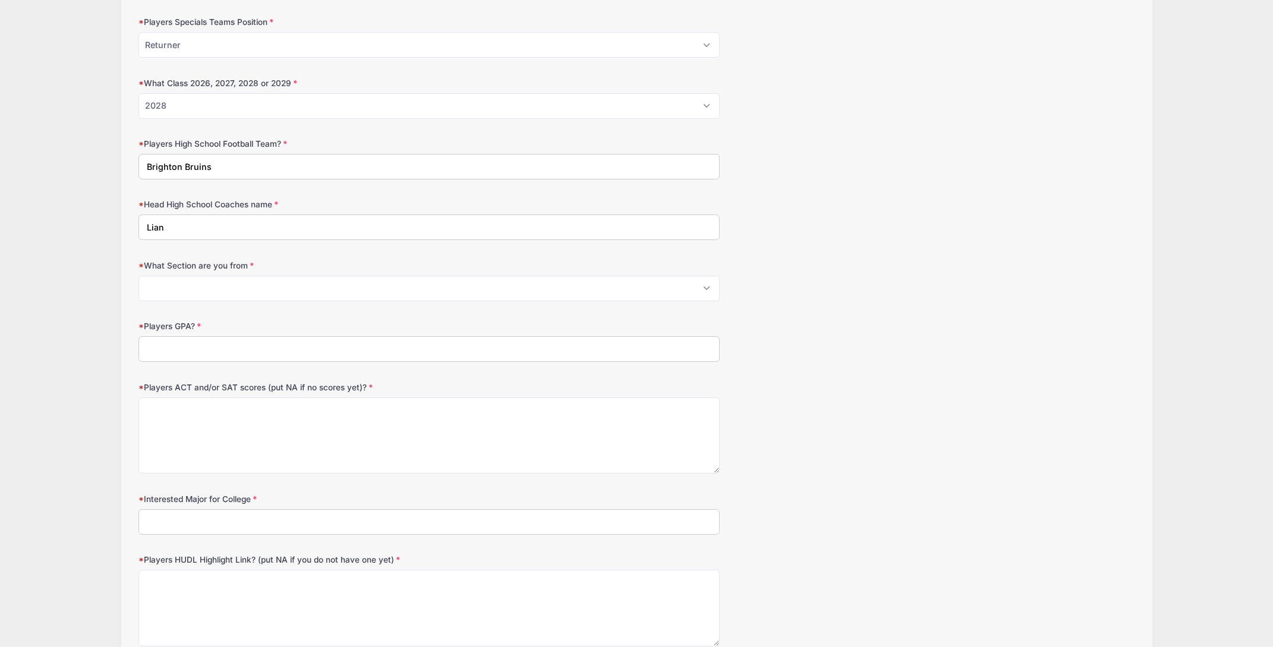
scroll to position [935, 0]
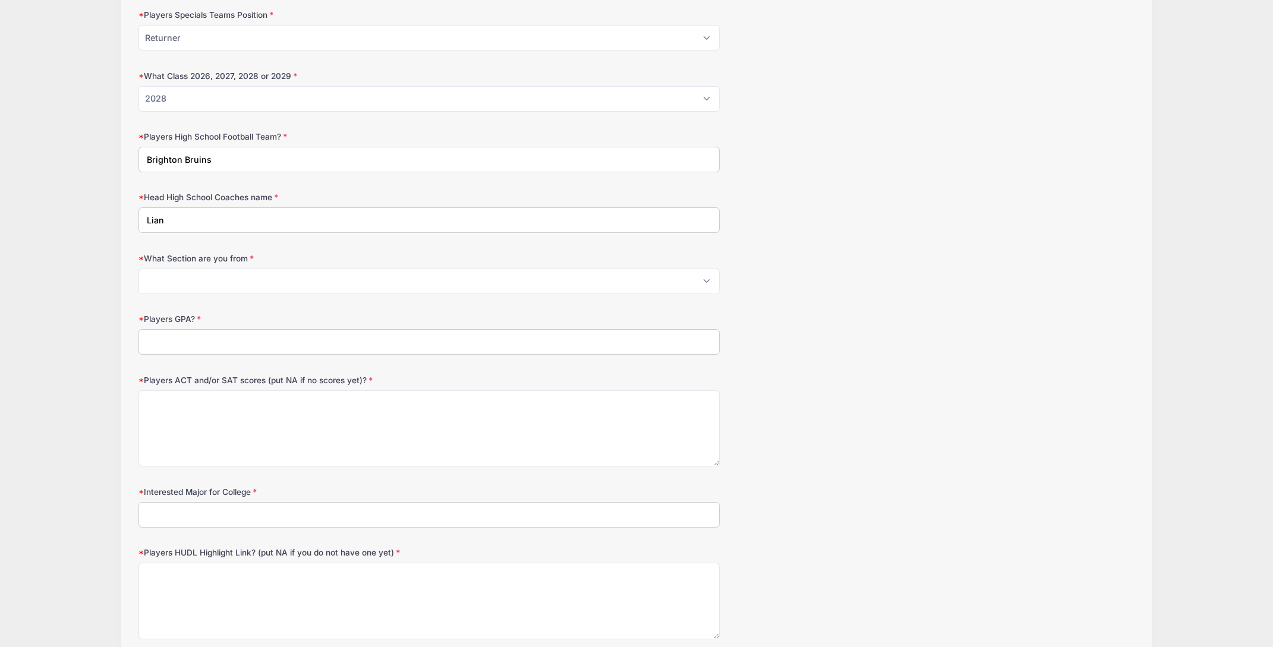
type input "Lian"
click at [704, 282] on select "Please Select 1 2 3 4 5 6 7 8 9 10 11" at bounding box center [428, 282] width 581 height 26
click at [787, 268] on div "What Section are you from Please Select 1 2 3 4 5 6 7 8 9 10 11" at bounding box center [636, 274] width 996 height 42
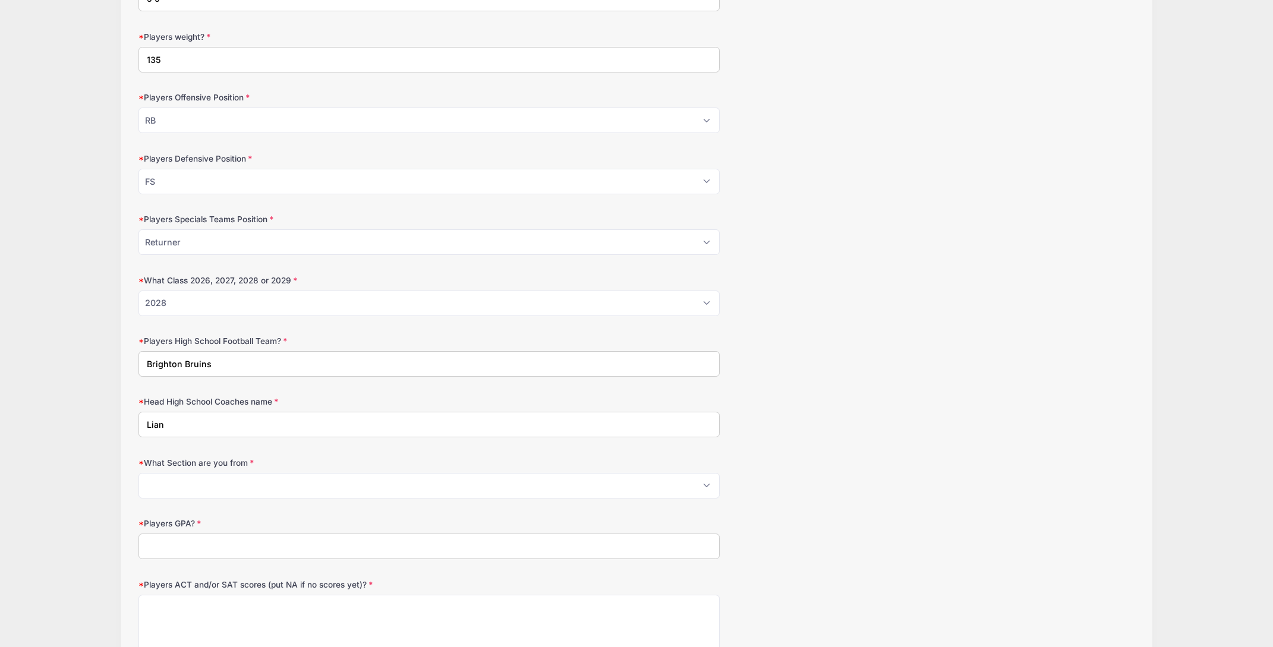
scroll to position [809, 0]
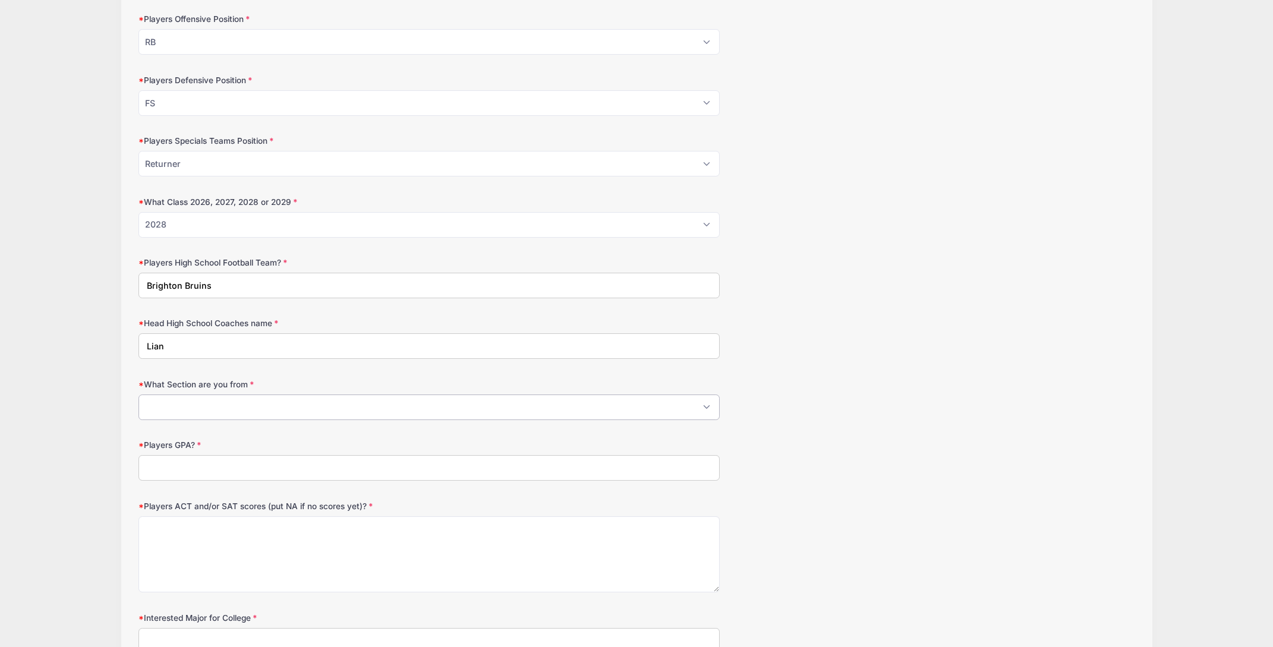
drag, startPoint x: 712, startPoint y: 407, endPoint x: 704, endPoint y: 407, distance: 8.3
click at [708, 407] on select "Please Select 1 2 3 4 5 6 7 8 9 10 11" at bounding box center [428, 408] width 581 height 26
select select "5"
click at [138, 395] on select "Please Select 1 2 3 4 5 6 7 8 9 10 11" at bounding box center [428, 408] width 581 height 26
click at [797, 371] on form "Date of Birth 06/20/2010 Address 300 Versailles Road City ROCHESTER State Alaba…" at bounding box center [636, 506] width 996 height 2305
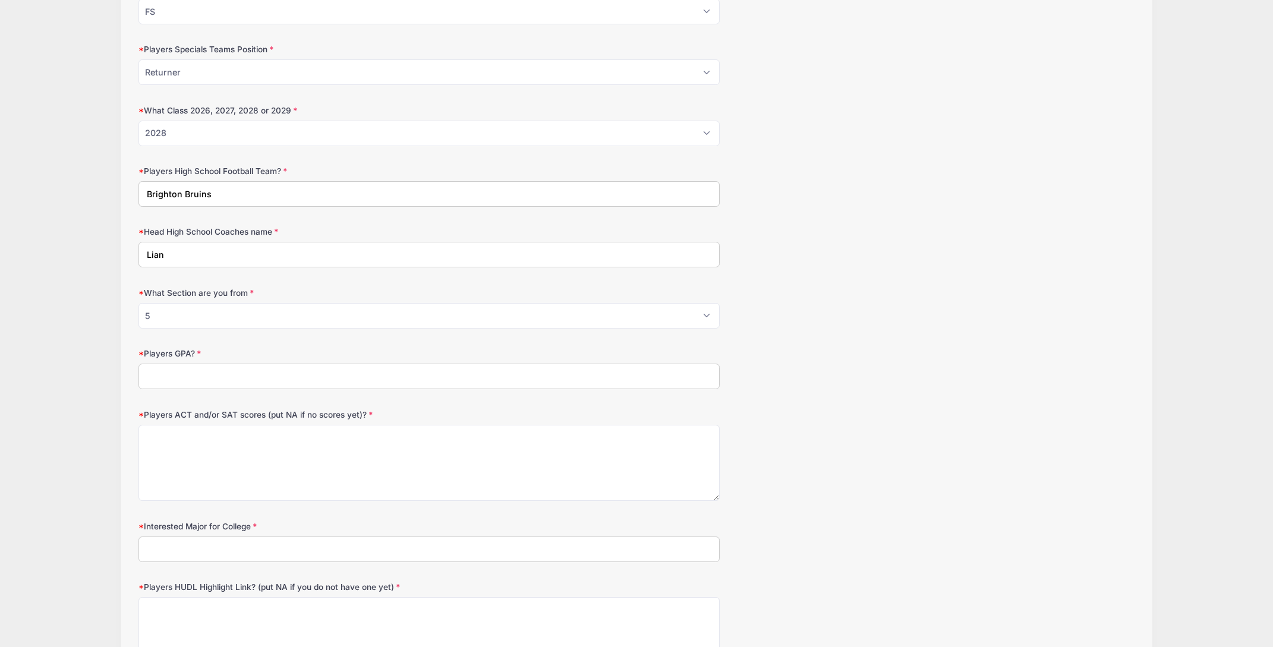
scroll to position [987, 0]
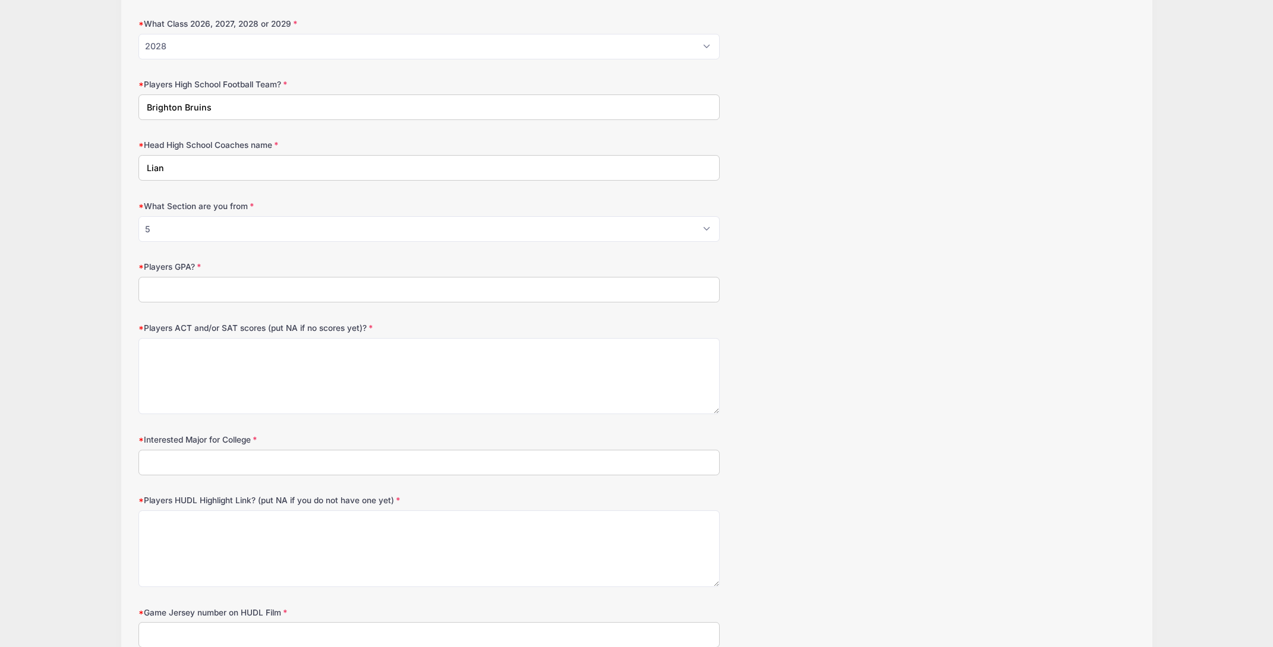
click at [659, 289] on input "Players GPA?" at bounding box center [428, 290] width 581 height 26
type input "3.8"
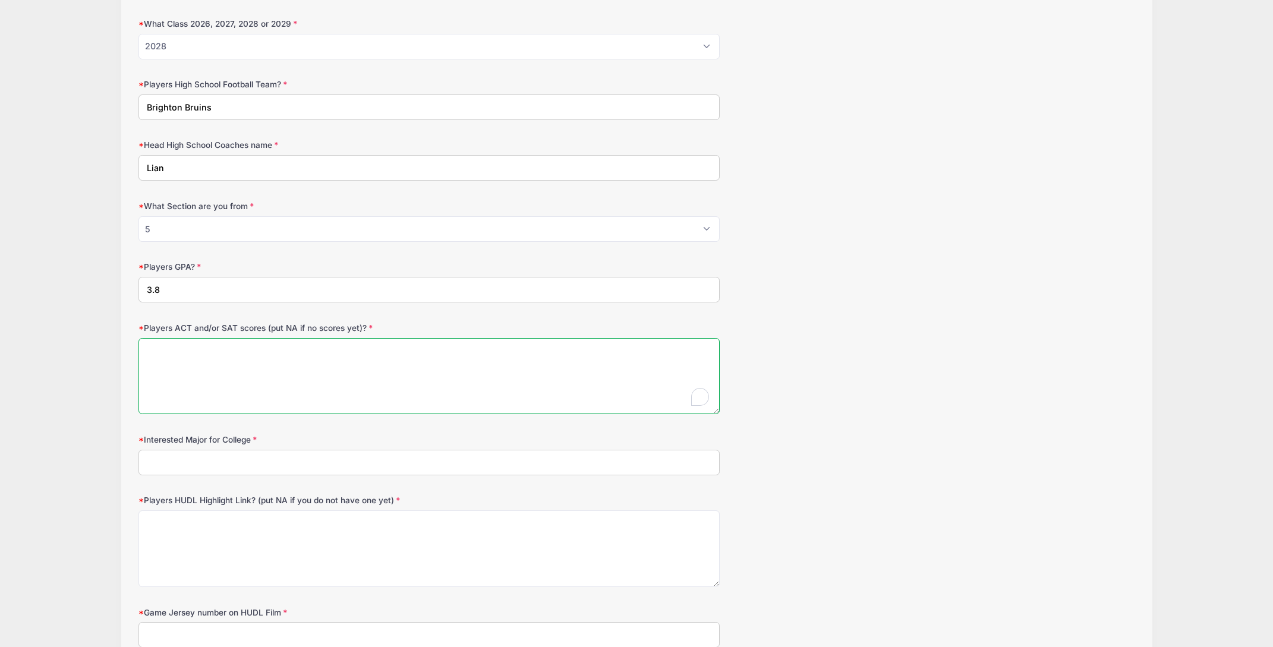
click at [237, 378] on textarea "Players ACT and/or SAT scores (put NA if no scores yet)?" at bounding box center [428, 376] width 581 height 77
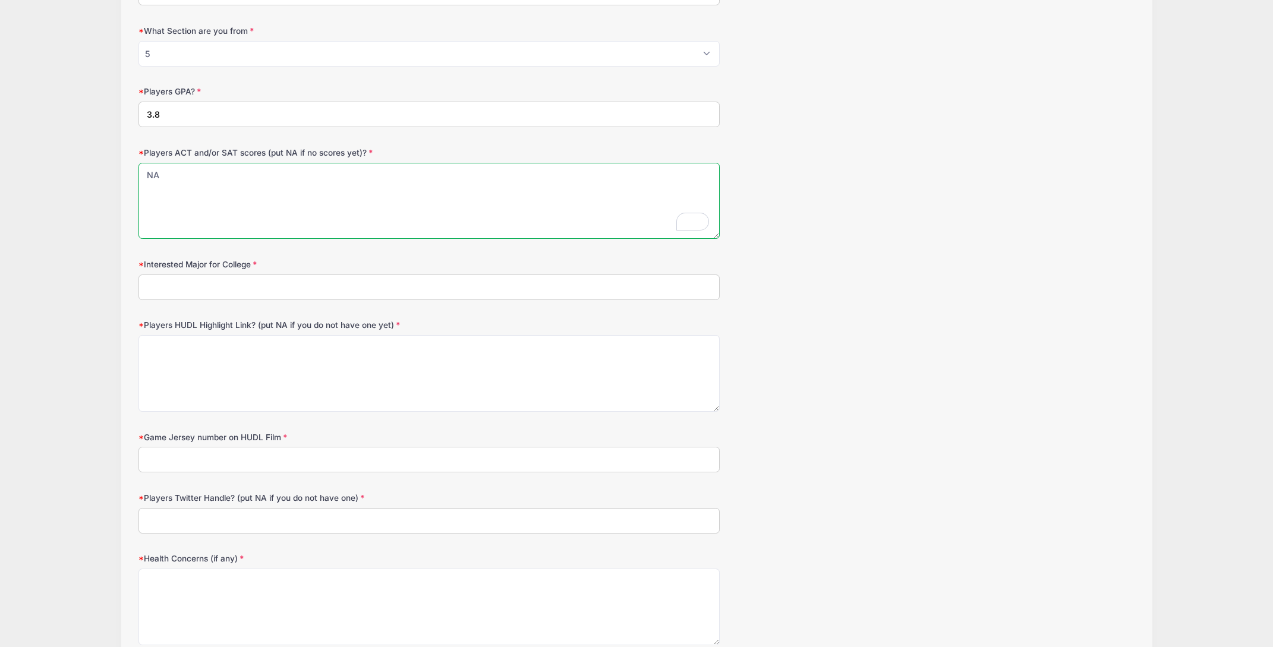
scroll to position [1165, 0]
type textarea "NA"
click at [213, 286] on input "Interested Major for College" at bounding box center [428, 285] width 581 height 26
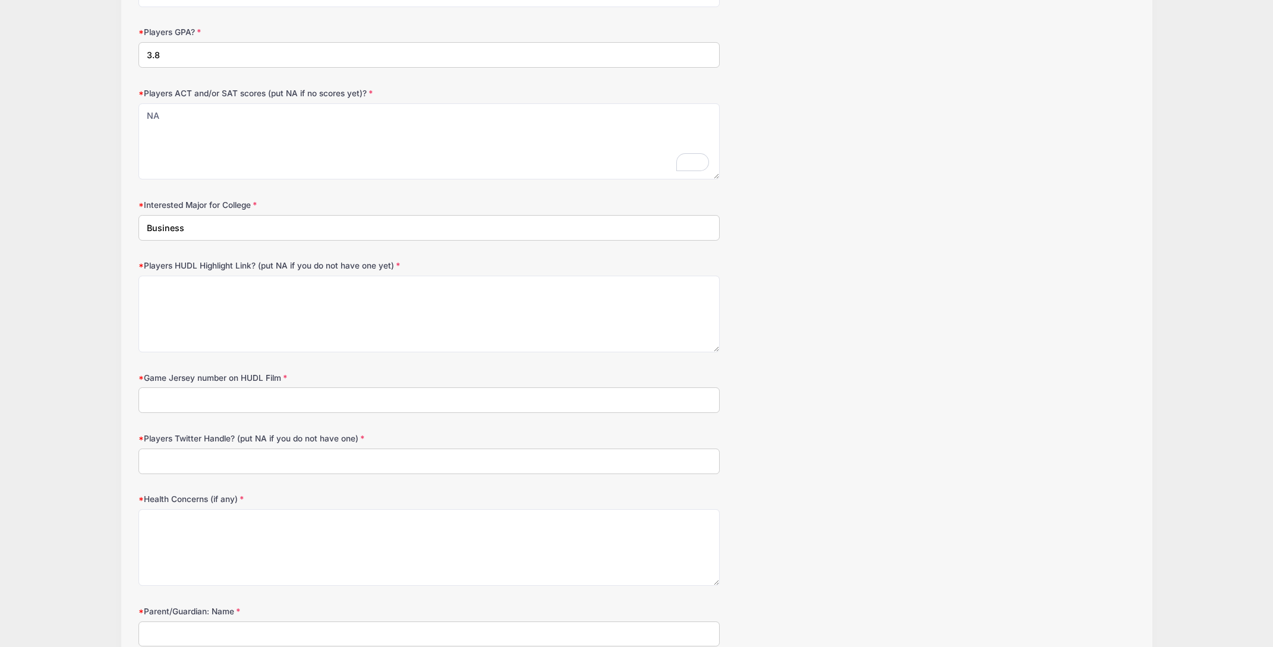
scroll to position [1224, 0]
type input "B"
type input "F"
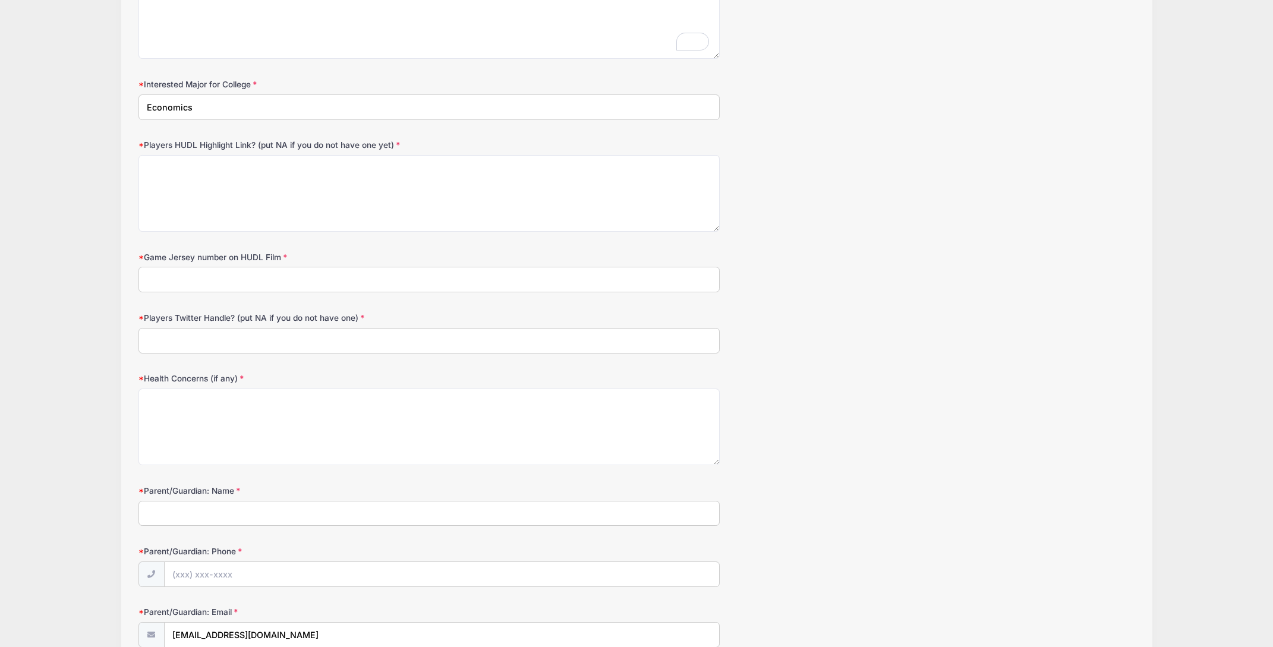
scroll to position [1343, 0]
type input "Economics"
click at [215, 184] on textarea "Players HUDL Highlight Link? (put NA if you do not have one yet)" at bounding box center [428, 192] width 581 height 77
type textarea "NA"
click at [227, 285] on input "Game Jersey number on HUDL Film" at bounding box center [428, 279] width 581 height 26
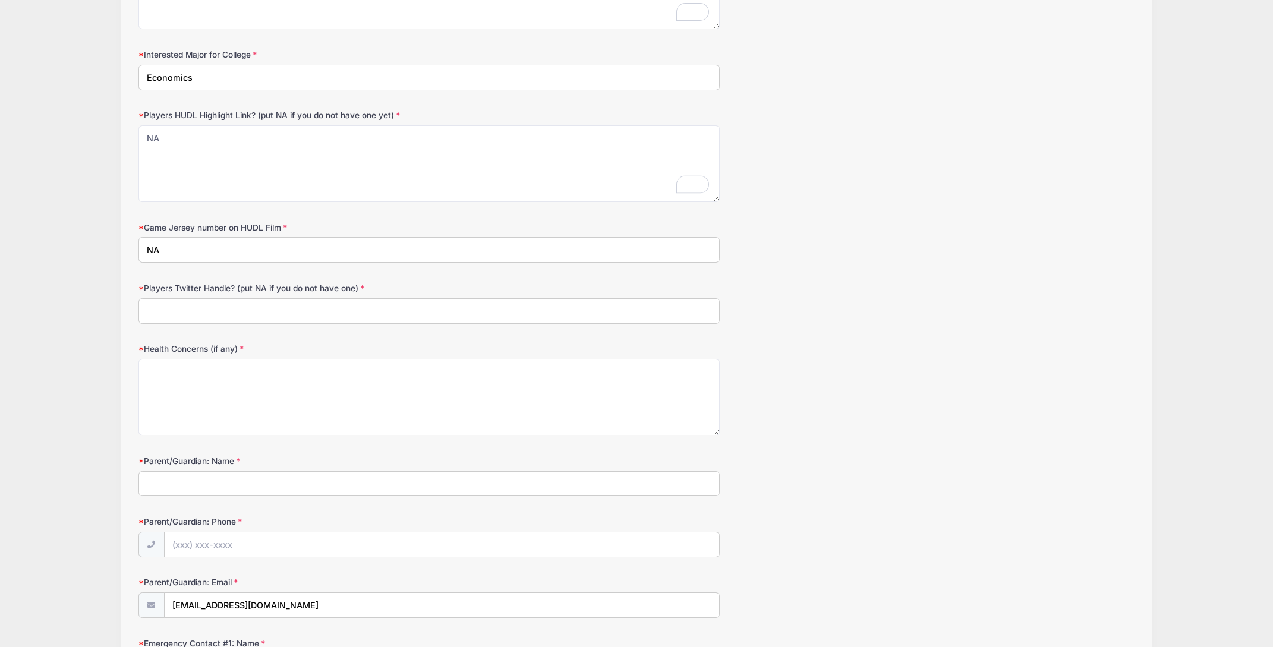
scroll to position [1399, 0]
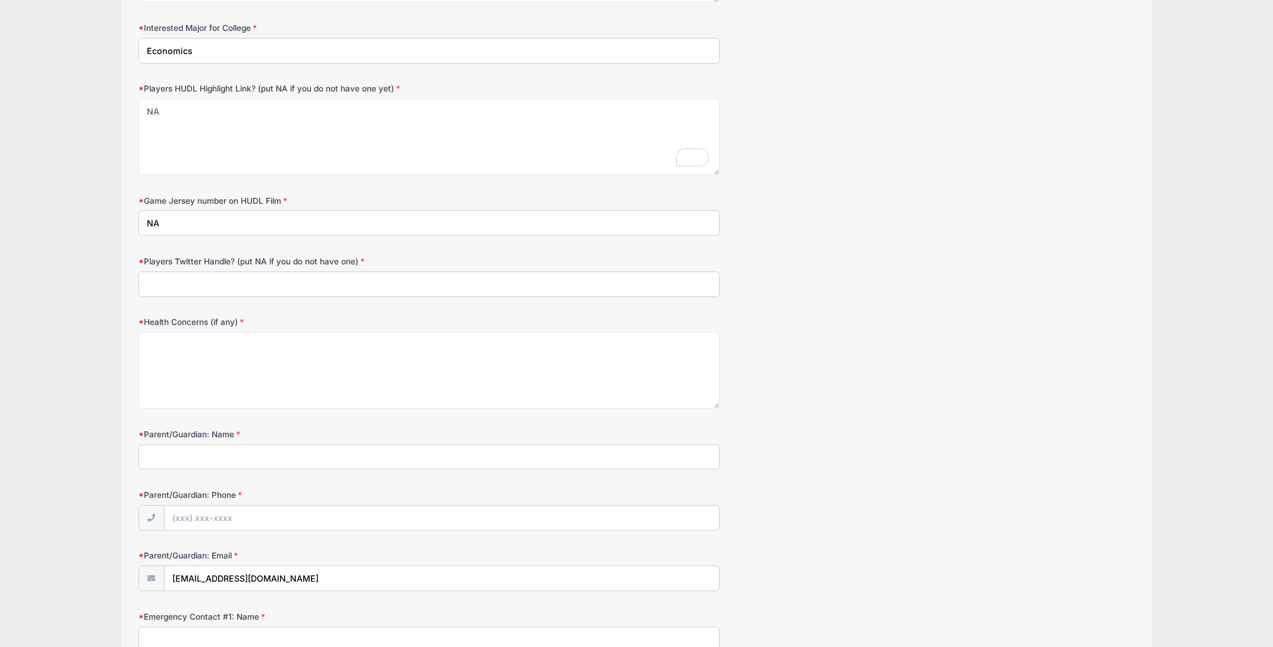
type input "N"
type input "7"
click at [185, 289] on input "Players Twitter Handle? (put NA if you do not have one)" at bounding box center [428, 285] width 581 height 26
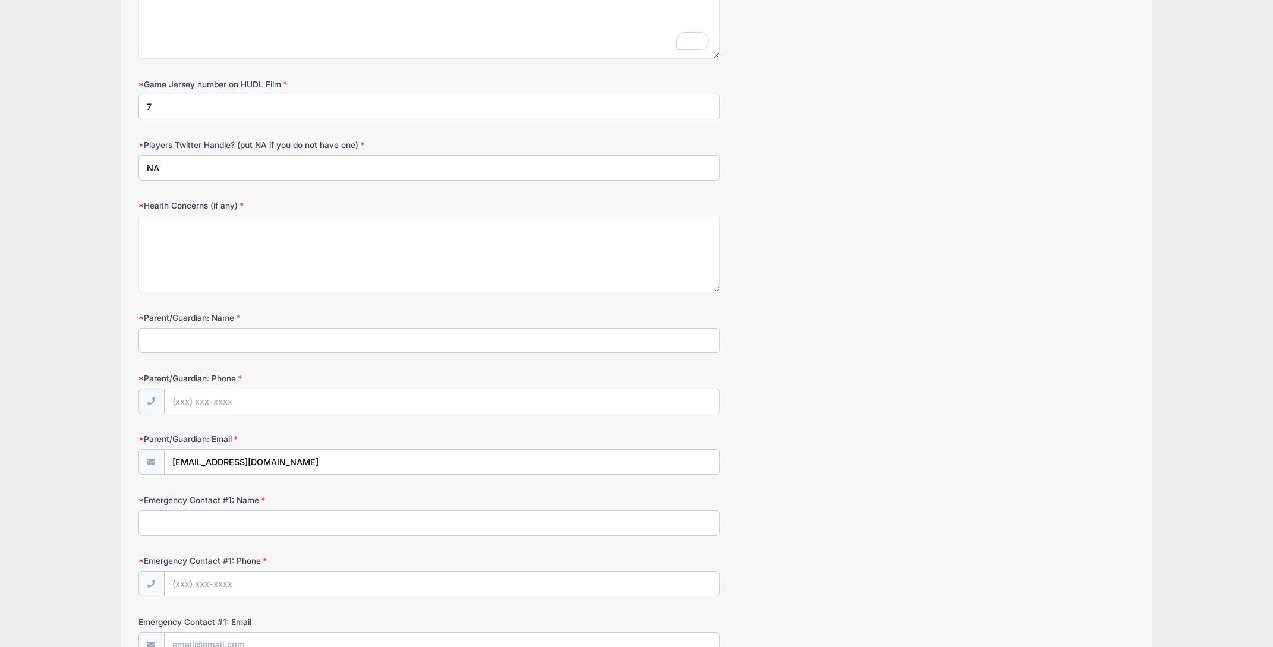
scroll to position [1516, 0]
type input "NA"
click at [165, 238] on textarea "Health Concerns (if any)" at bounding box center [428, 253] width 581 height 77
type textarea "NA"
click at [162, 341] on input "Parent/Guardian: Name" at bounding box center [428, 340] width 581 height 26
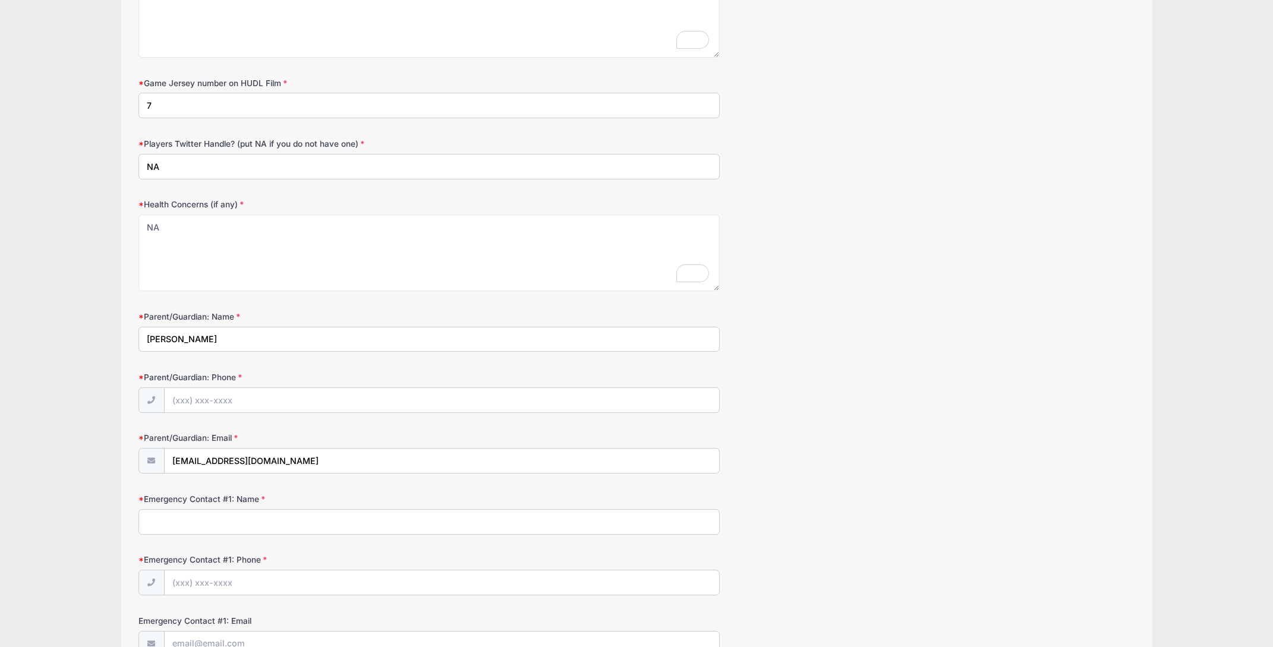
type input "[PERSON_NAME]"
click at [214, 400] on input "Parent/Guardian: Phone" at bounding box center [442, 401] width 554 height 26
type input "[PHONE_NUMBER]"
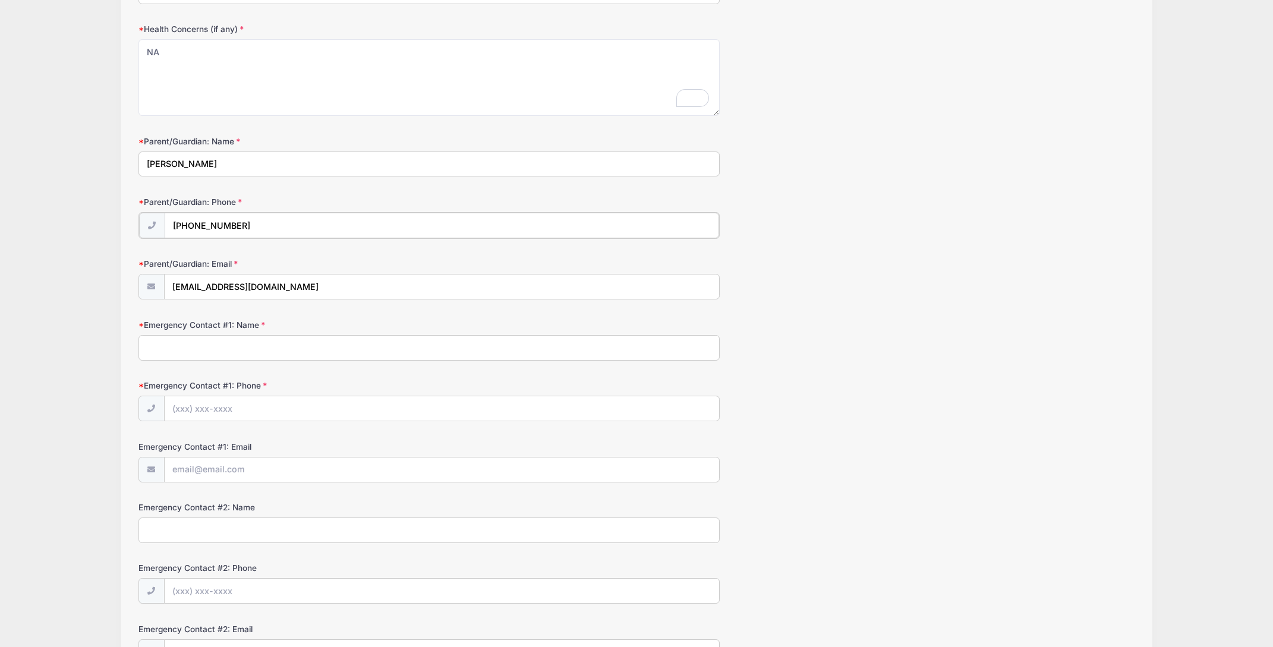
scroll to position [1692, 0]
click at [179, 348] on input "Emergency Contact #1: Name" at bounding box center [428, 346] width 581 height 26
type input "M"
type input "Sapphire [PERSON_NAME]"
drag, startPoint x: 190, startPoint y: 406, endPoint x: 200, endPoint y: 414, distance: 12.2
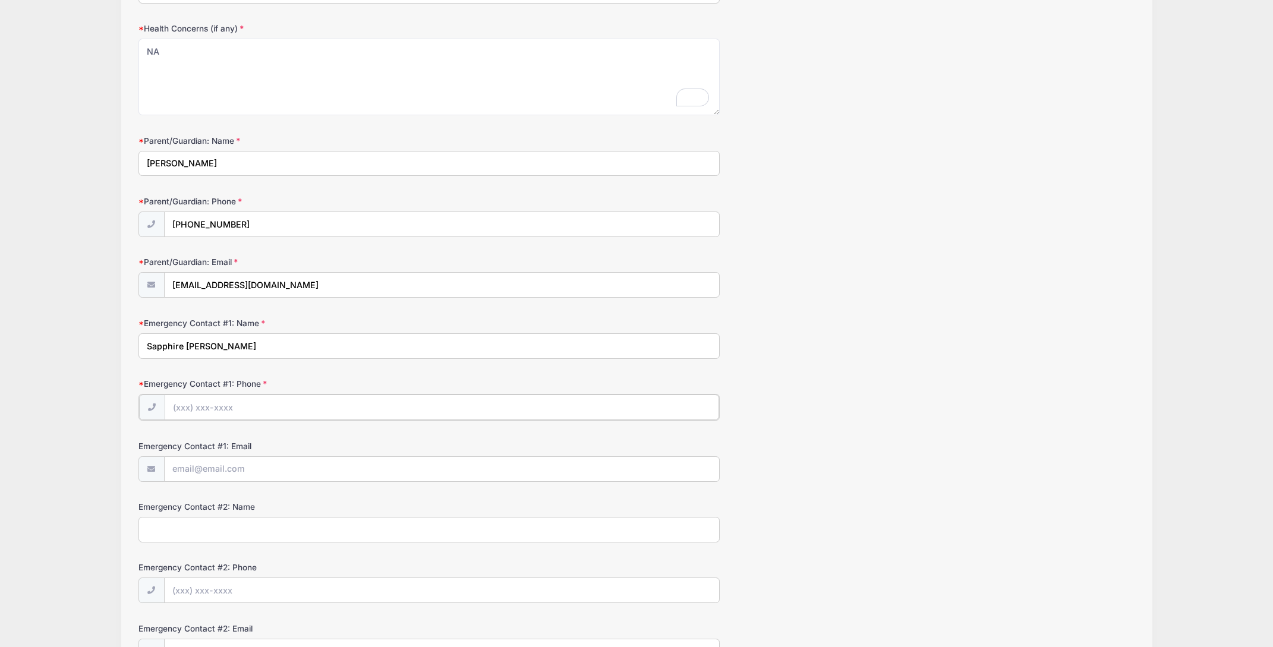
click at [190, 406] on input "Emergency Contact #1: Phone" at bounding box center [442, 408] width 554 height 26
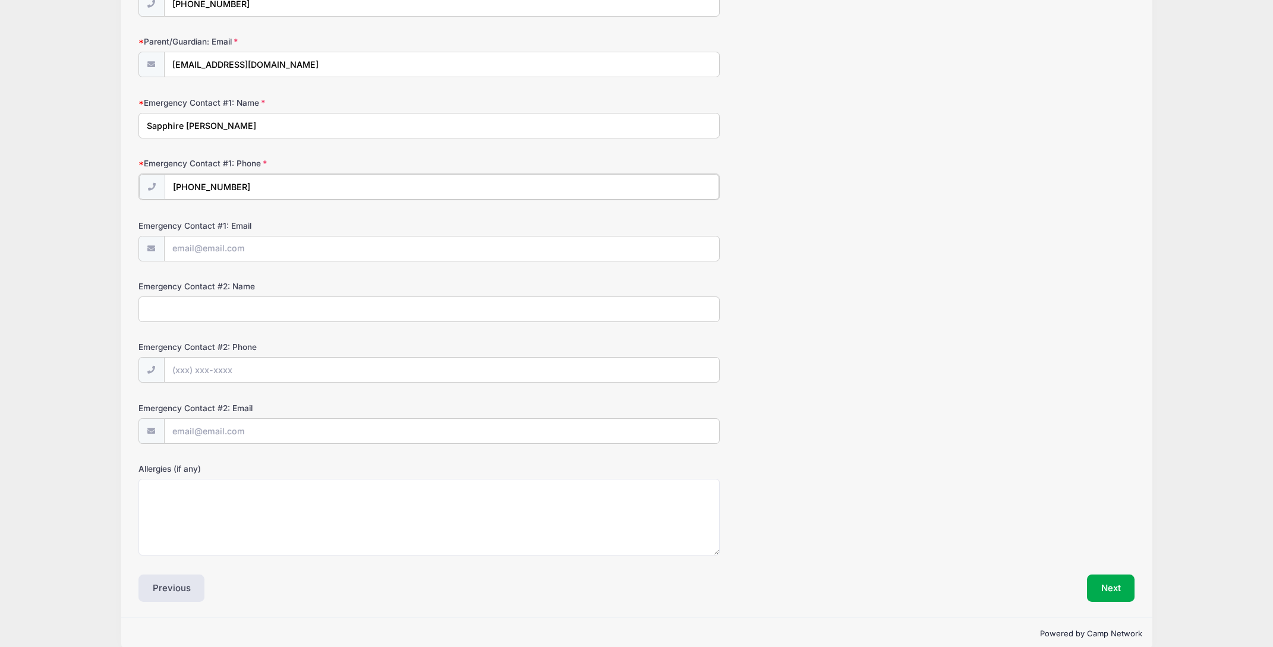
scroll to position [1930, 0]
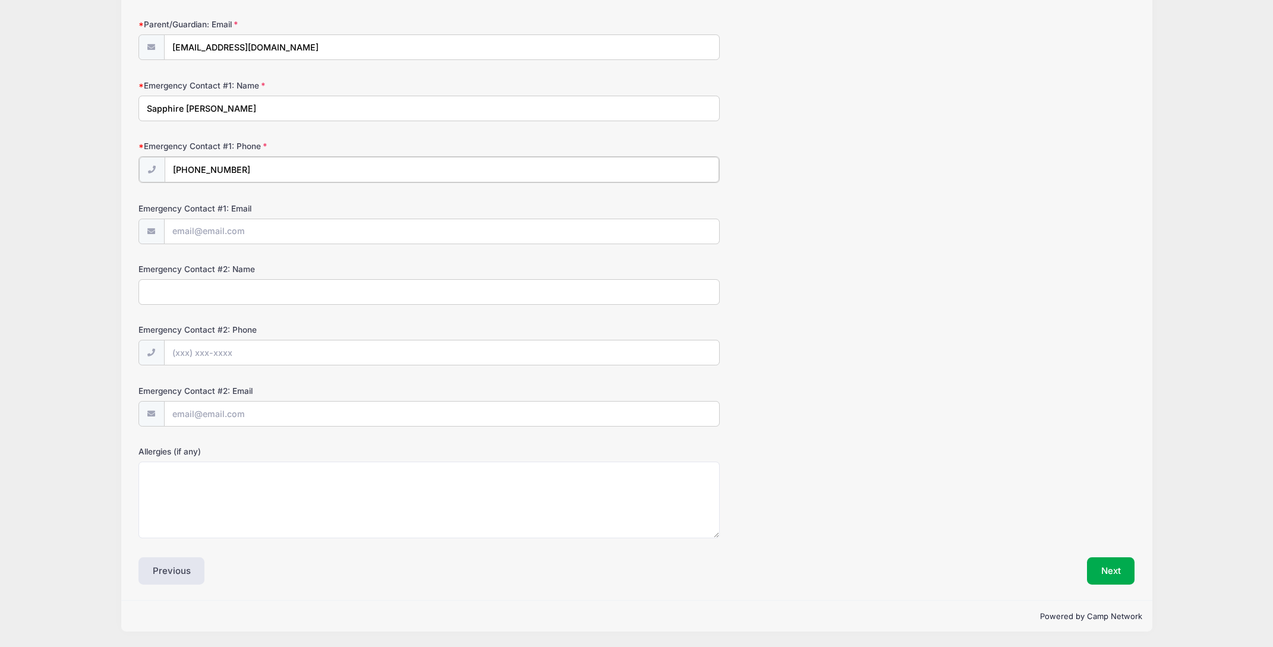
type input "[PHONE_NUMBER]"
click at [172, 296] on input "Emergency Contact #2: Name" at bounding box center [428, 292] width 581 height 26
type input "[PERSON_NAME]"
click at [200, 357] on input "Emergency Contact #2: Phone" at bounding box center [442, 353] width 554 height 26
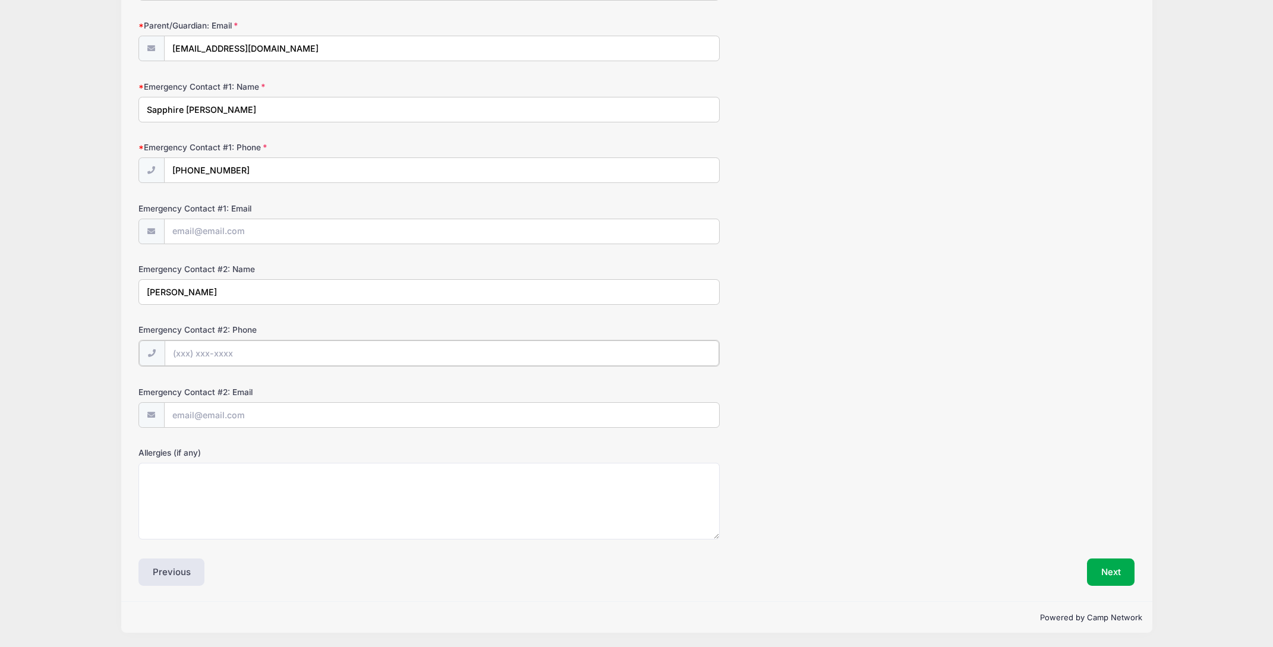
type input "[PHONE_NUMBER]"
type input "[EMAIL_ADDRESS][DOMAIN_NAME]"
click at [236, 416] on input "Emergency Contact #2: Email" at bounding box center [442, 415] width 554 height 26
type input "[EMAIL_ADDRESS][DOMAIN_NAME]"
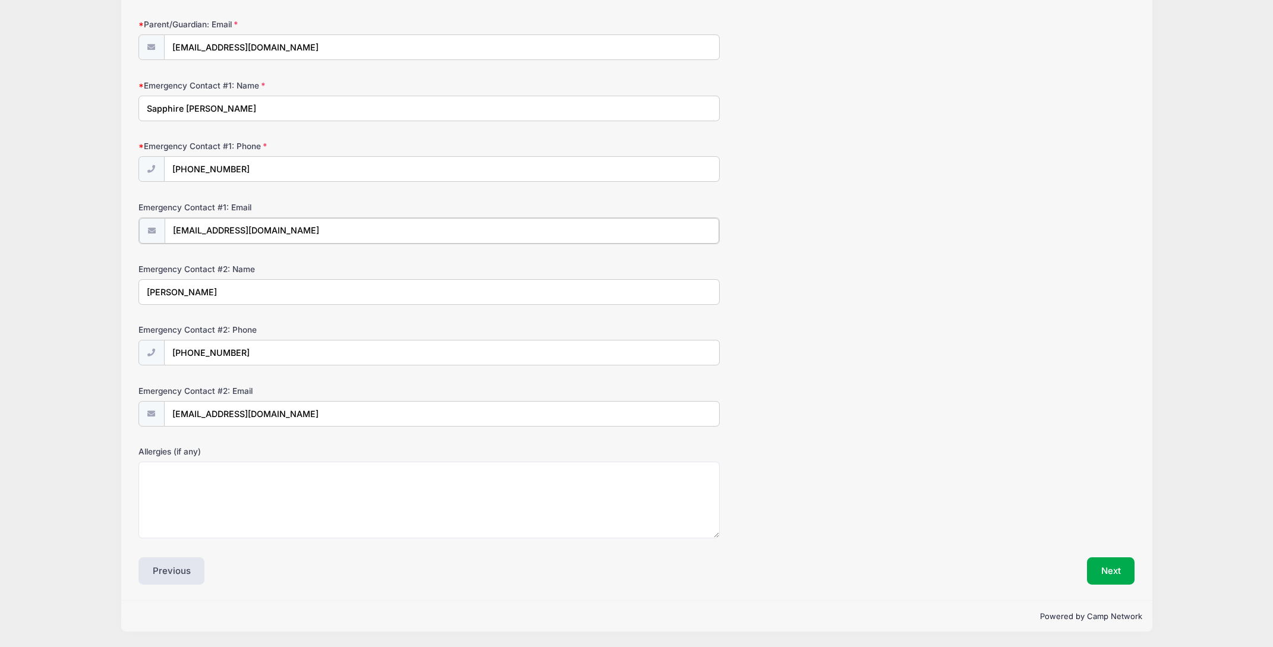
click at [298, 231] on input "[EMAIL_ADDRESS][DOMAIN_NAME]" at bounding box center [442, 231] width 554 height 26
type input "M"
type input "[EMAIL_ADDRESS][DOMAIN_NAME]"
click at [1118, 573] on button "Next" at bounding box center [1111, 570] width 48 height 27
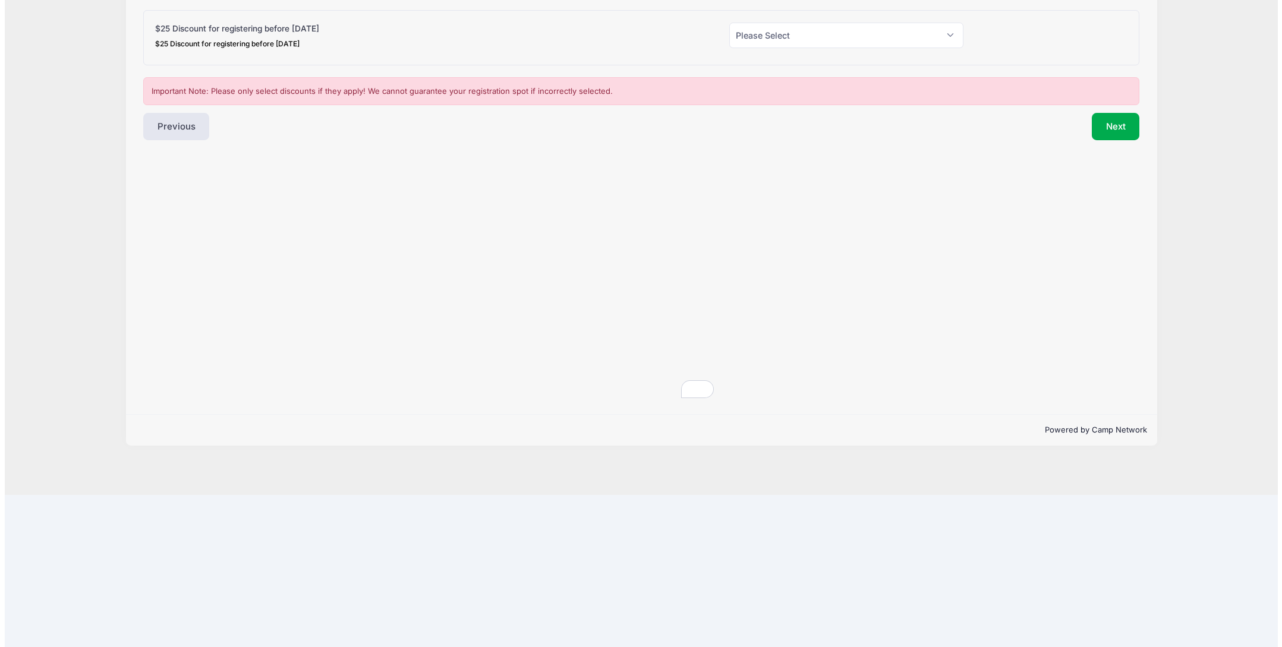
scroll to position [0, 0]
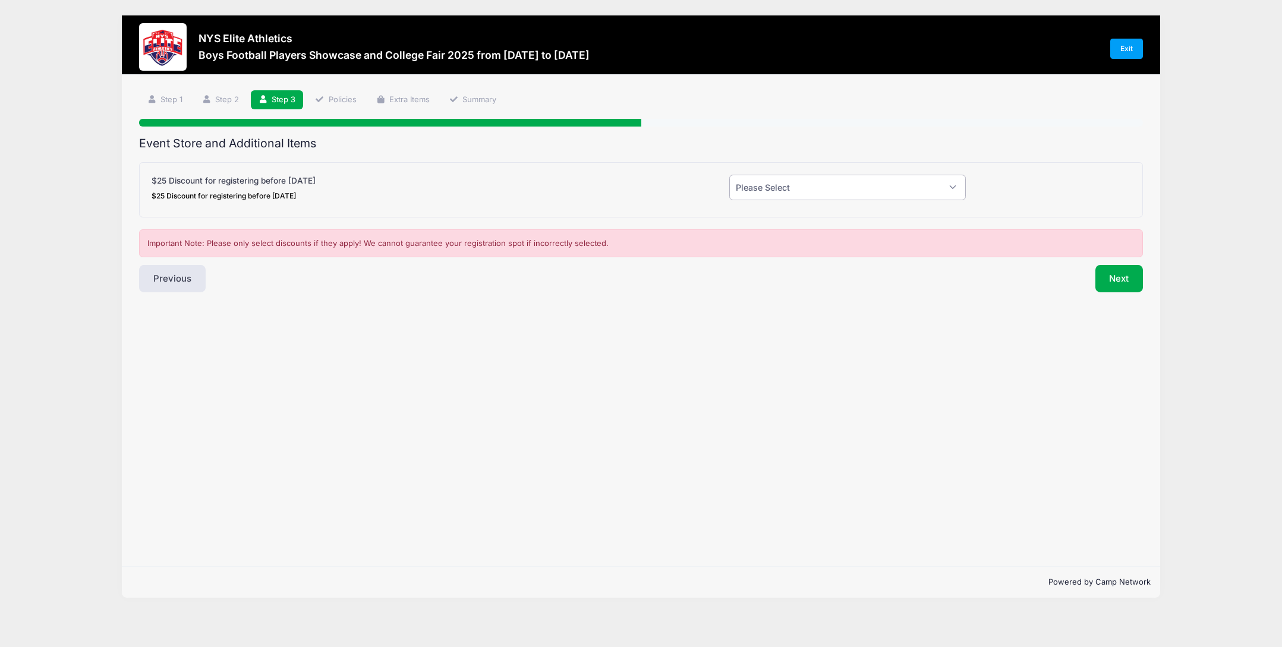
click at [956, 188] on select "Please Select Yes (-$25.00) No" at bounding box center [847, 188] width 236 height 26
select select "1"
click at [729, 175] on select "Please Select Yes (-$25.00) No" at bounding box center [847, 188] width 236 height 26
click at [1122, 280] on button "Next" at bounding box center [1119, 278] width 48 height 27
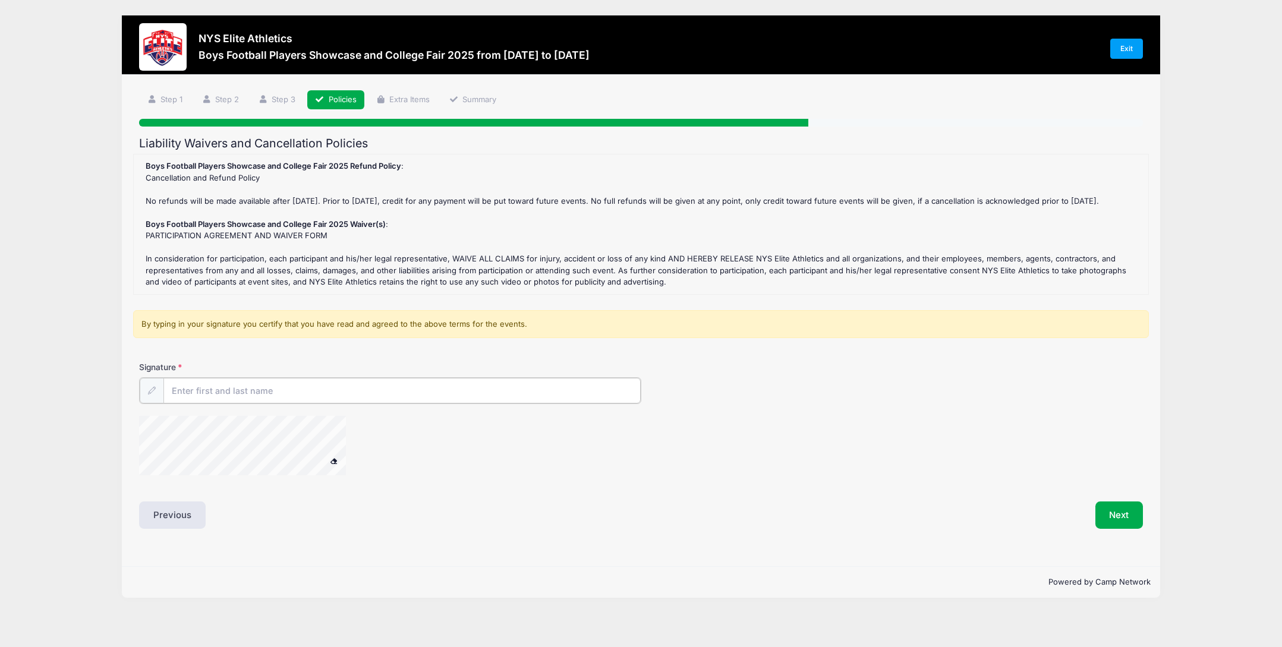
click at [232, 403] on input "Signature" at bounding box center [401, 391] width 477 height 26
type input "[PERSON_NAME]"
click at [1116, 523] on button "Next" at bounding box center [1119, 513] width 48 height 27
click at [211, 478] on div at bounding box center [258, 446] width 238 height 63
drag, startPoint x: 1117, startPoint y: 523, endPoint x: 1102, endPoint y: 524, distance: 14.9
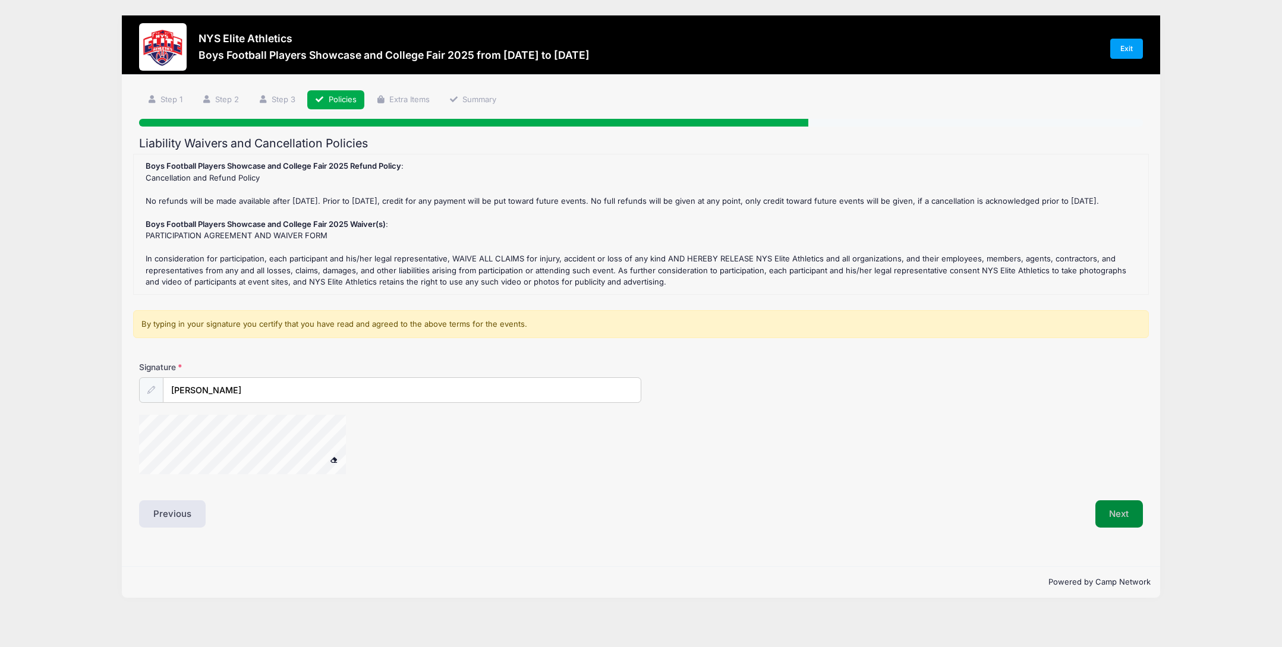
click at [1117, 523] on button "Next" at bounding box center [1119, 513] width 48 height 27
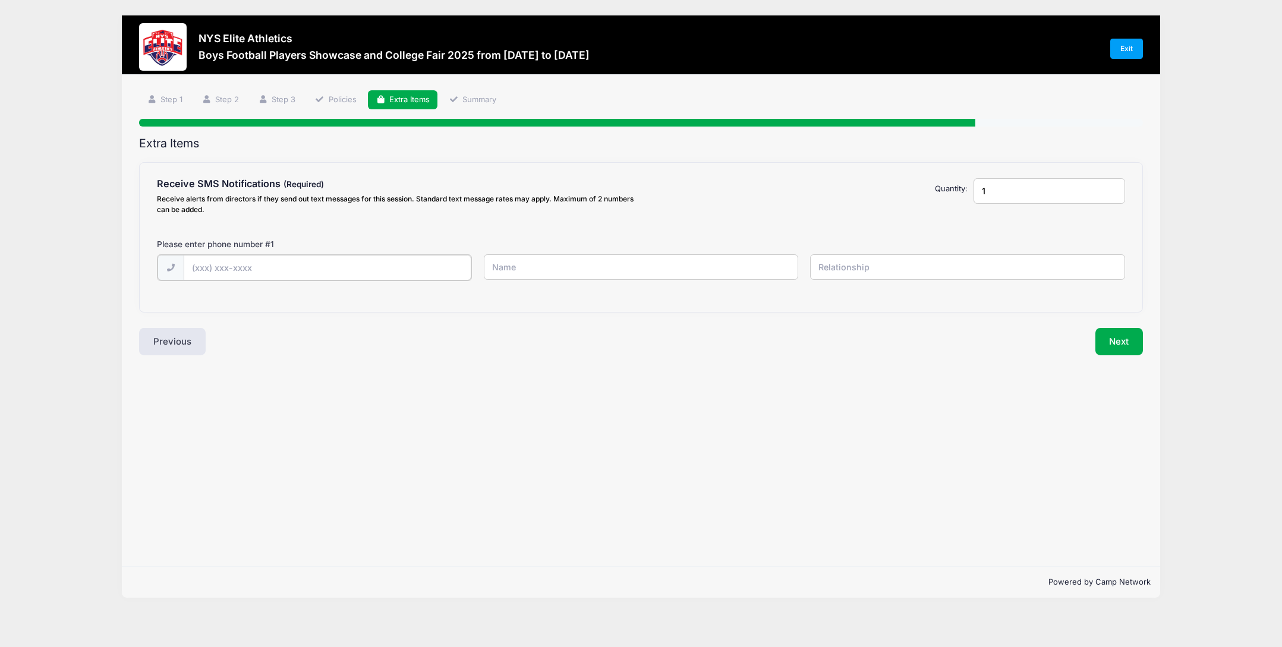
click at [220, 270] on input "text" at bounding box center [328, 268] width 288 height 26
type input "[PHONE_NUMBER]"
click at [527, 270] on input "text" at bounding box center [641, 267] width 315 height 26
type input "[PERSON_NAME]"
click at [858, 274] on input "text" at bounding box center [967, 267] width 315 height 26
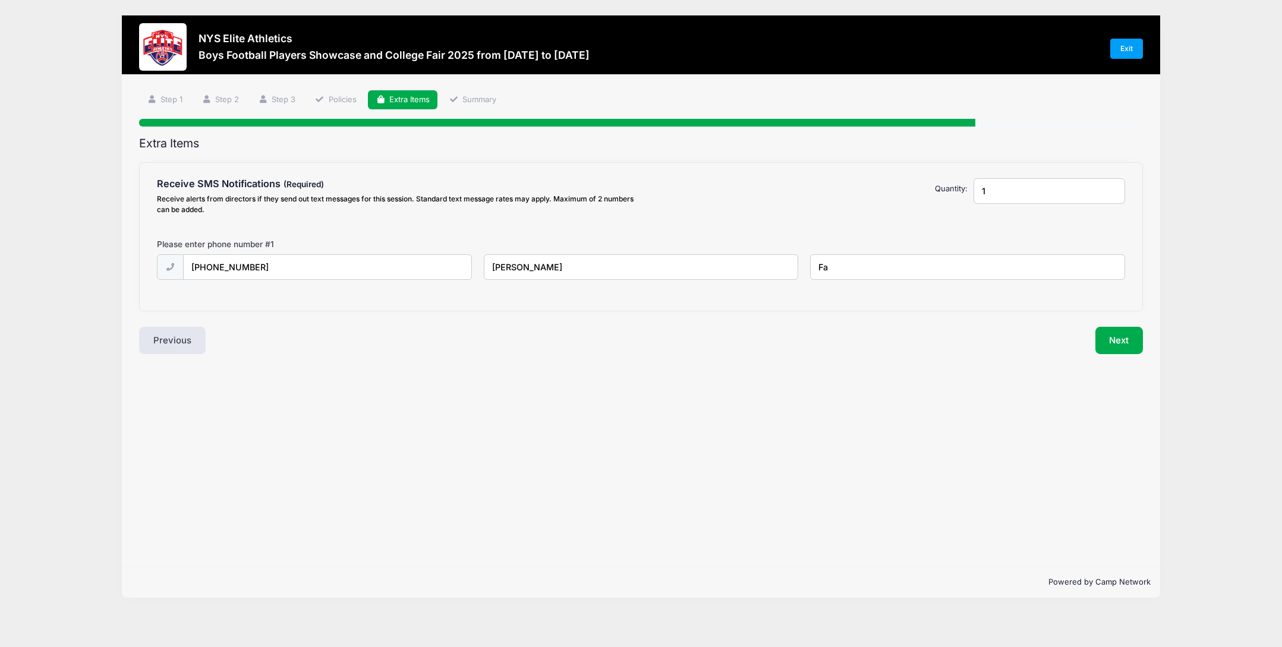
type input "F"
type input "Parent/Guardian"
click at [1119, 342] on button "Next" at bounding box center [1119, 340] width 48 height 27
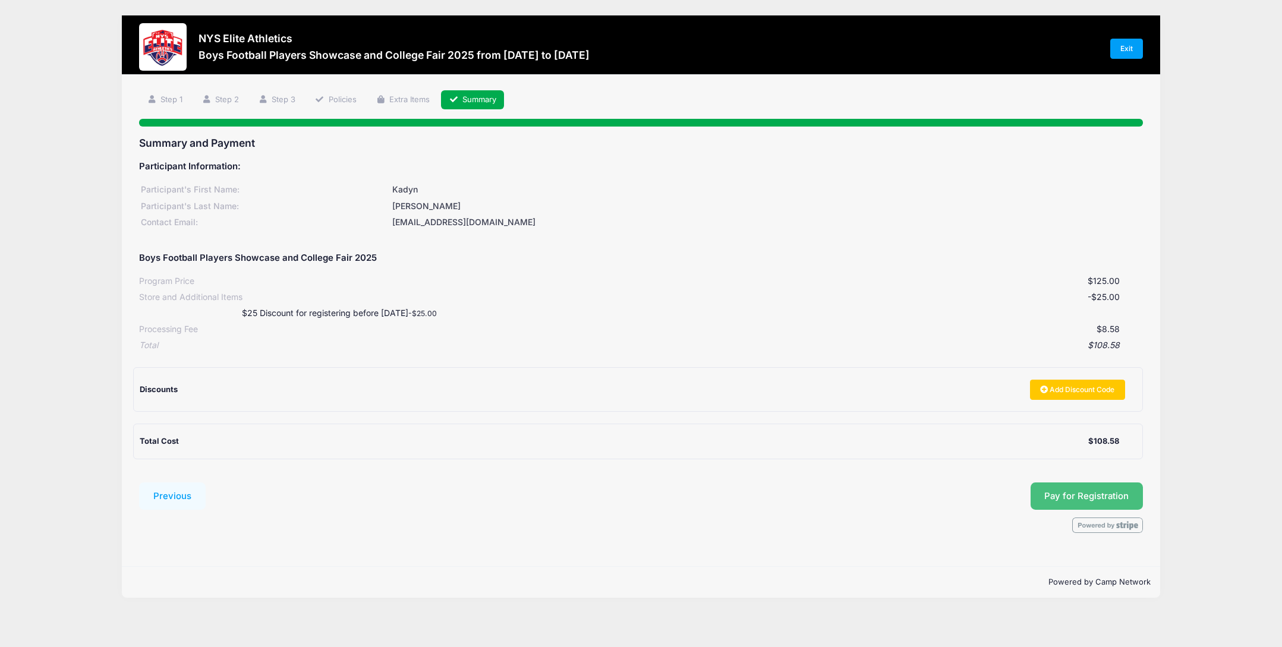
drag, startPoint x: 1077, startPoint y: 491, endPoint x: 1064, endPoint y: 496, distance: 14.5
click at [1077, 492] on button "Pay for Registration" at bounding box center [1086, 495] width 113 height 27
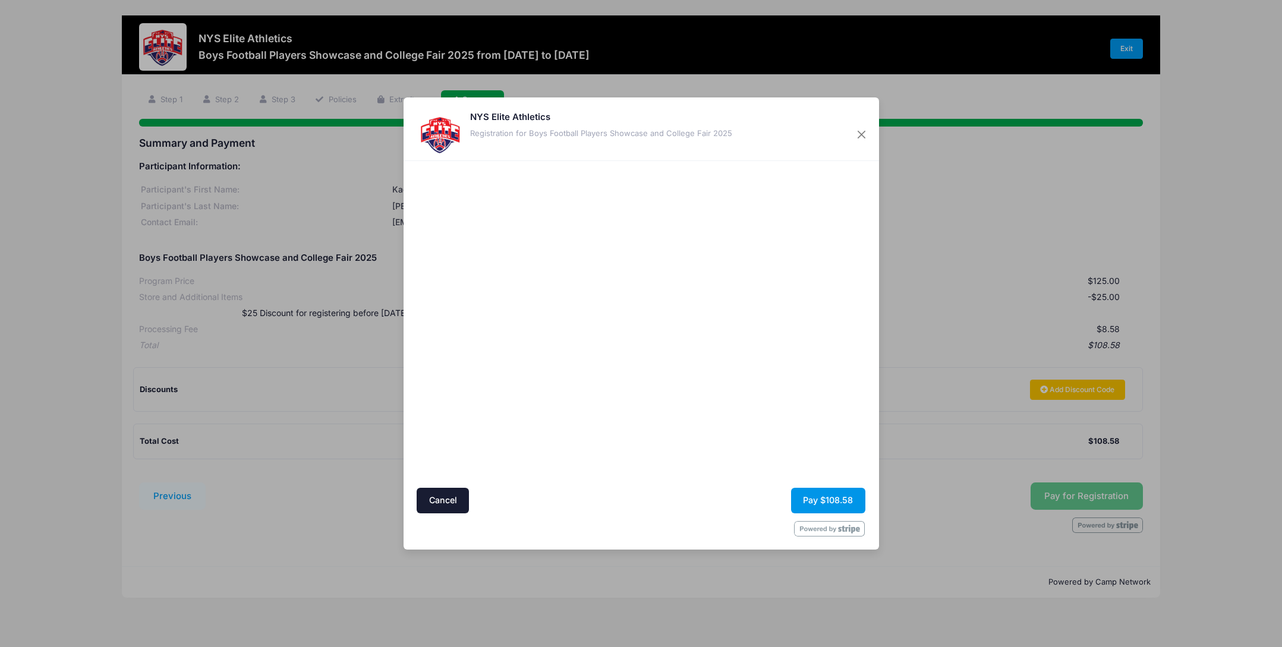
click at [819, 499] on button "Pay $108.58" at bounding box center [828, 501] width 74 height 26
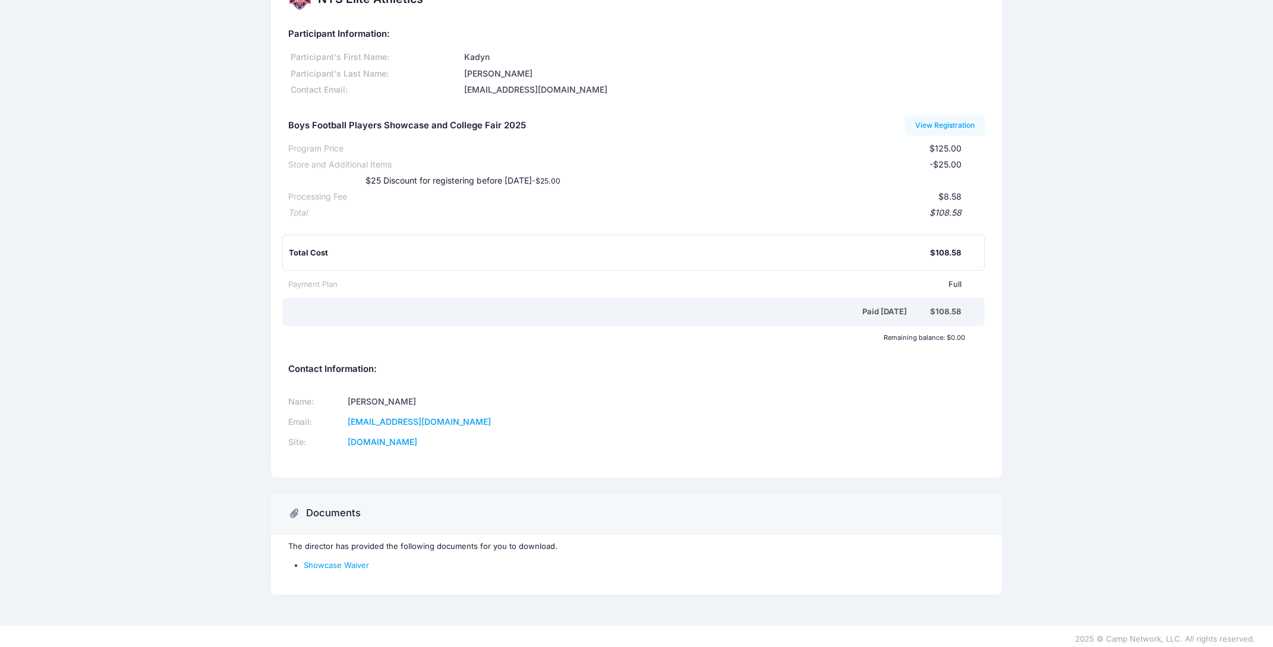
scroll to position [42, 0]
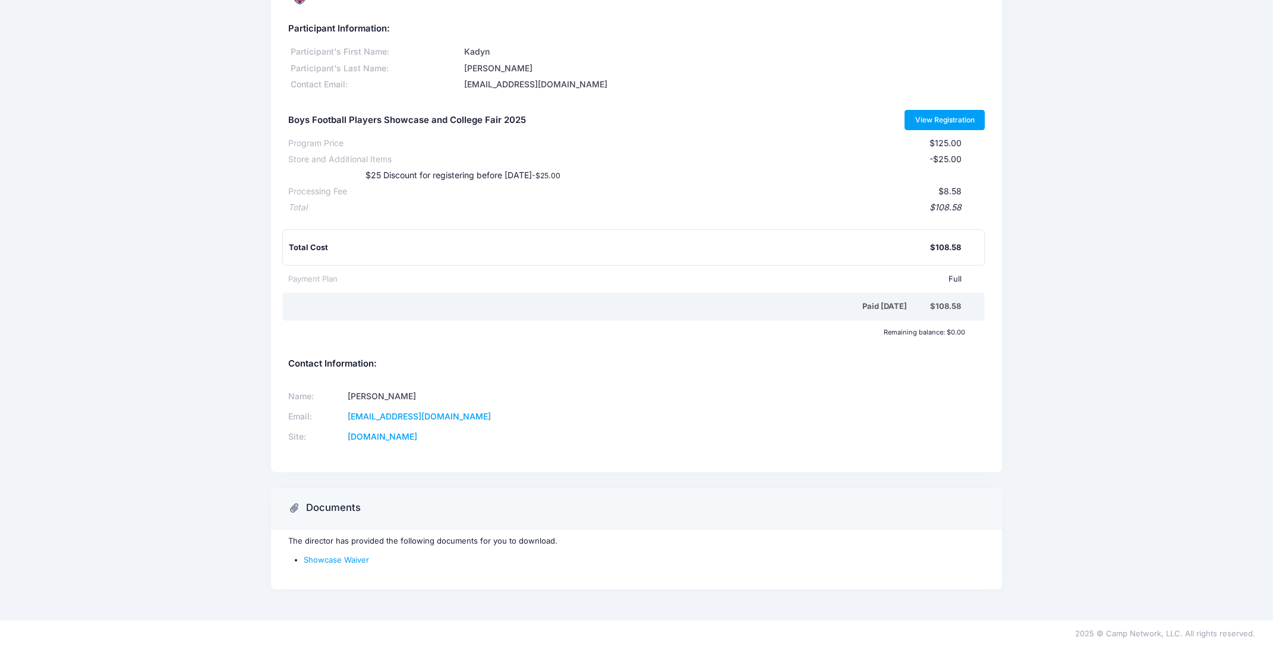
click at [950, 119] on link "View Registration" at bounding box center [944, 120] width 80 height 20
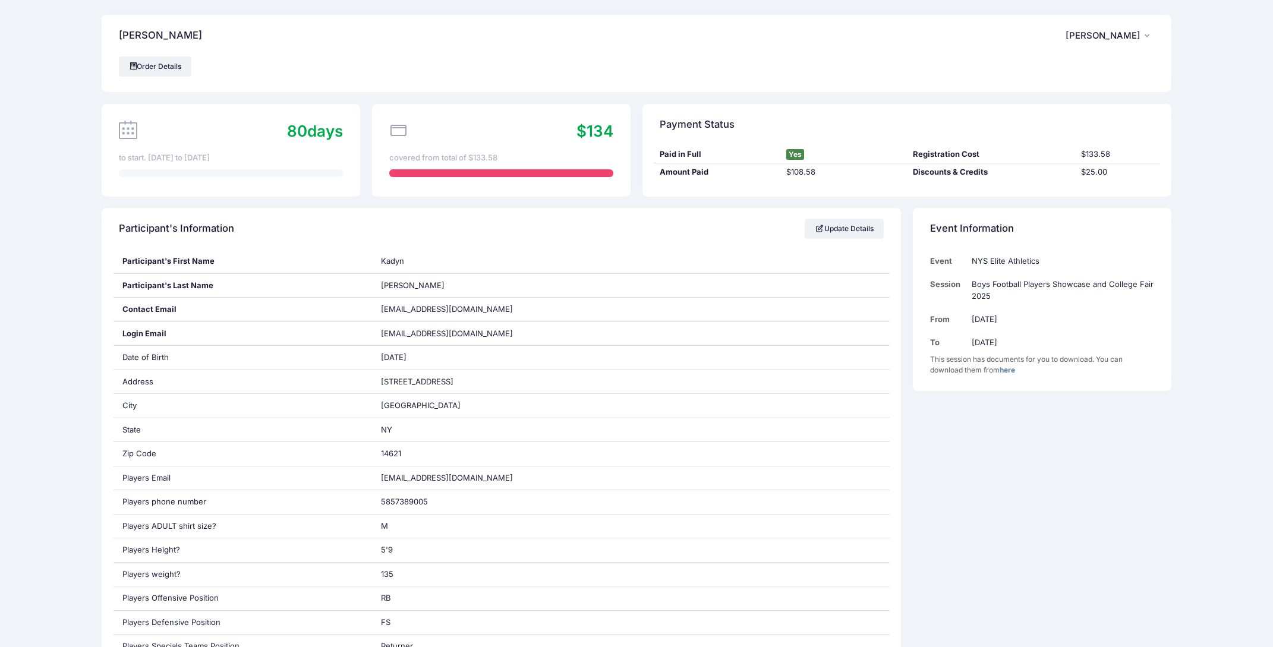
click at [1145, 36] on icon "button" at bounding box center [1149, 36] width 10 height 0
click at [1064, 94] on link "Logout" at bounding box center [1079, 99] width 137 height 23
